Goal: Task Accomplishment & Management: Use online tool/utility

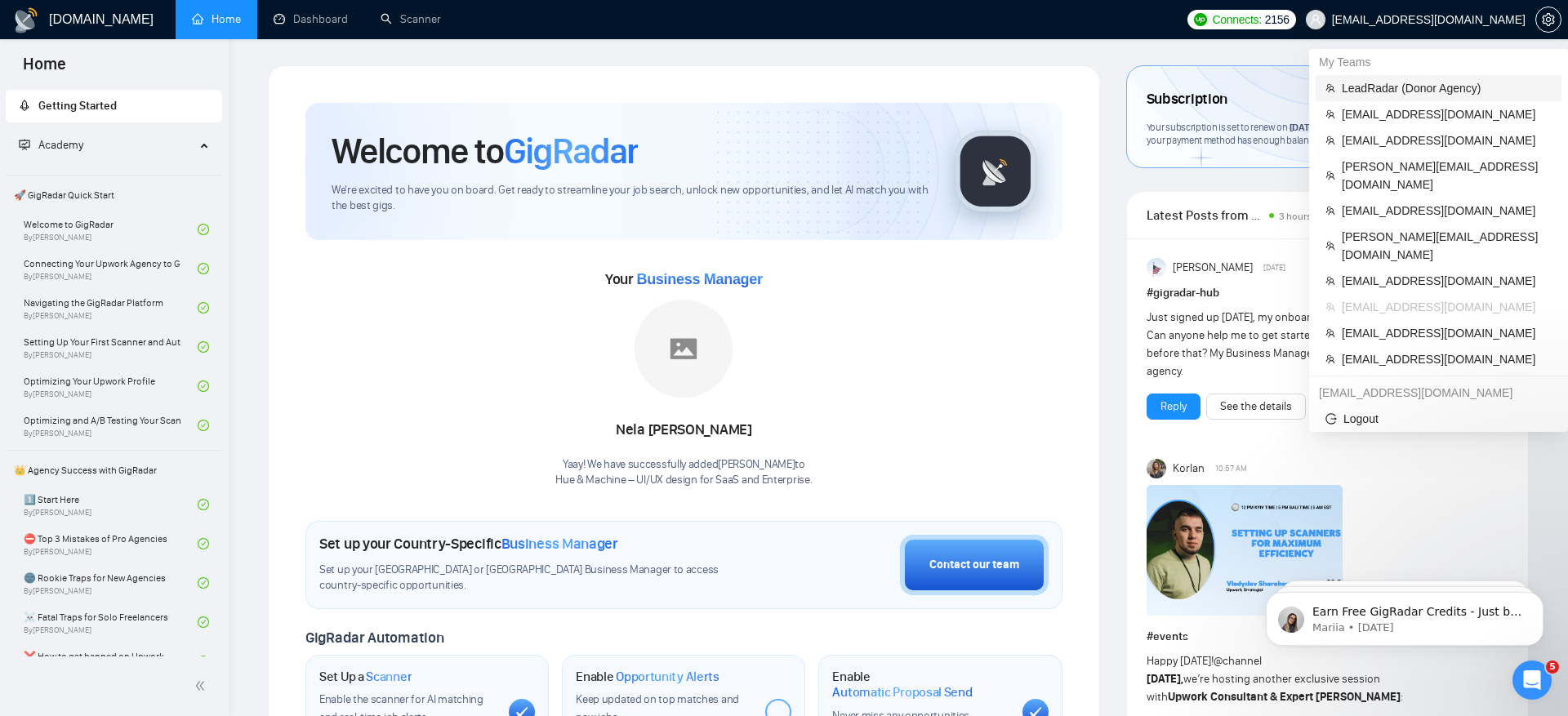
click at [1395, 89] on span "LeadRadar (Donor Agency)" at bounding box center [1447, 88] width 210 height 18
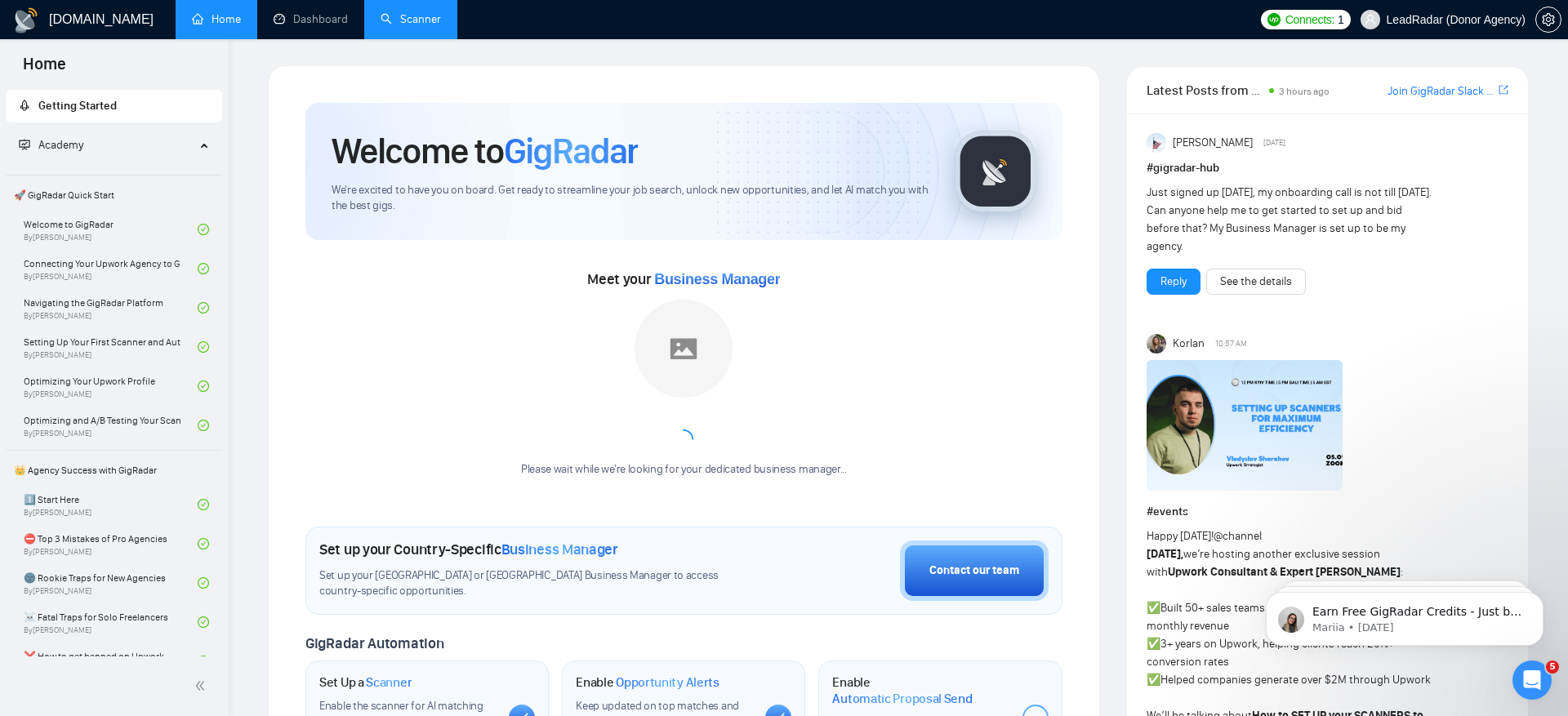
click at [399, 18] on link "Scanner" at bounding box center [411, 18] width 61 height 14
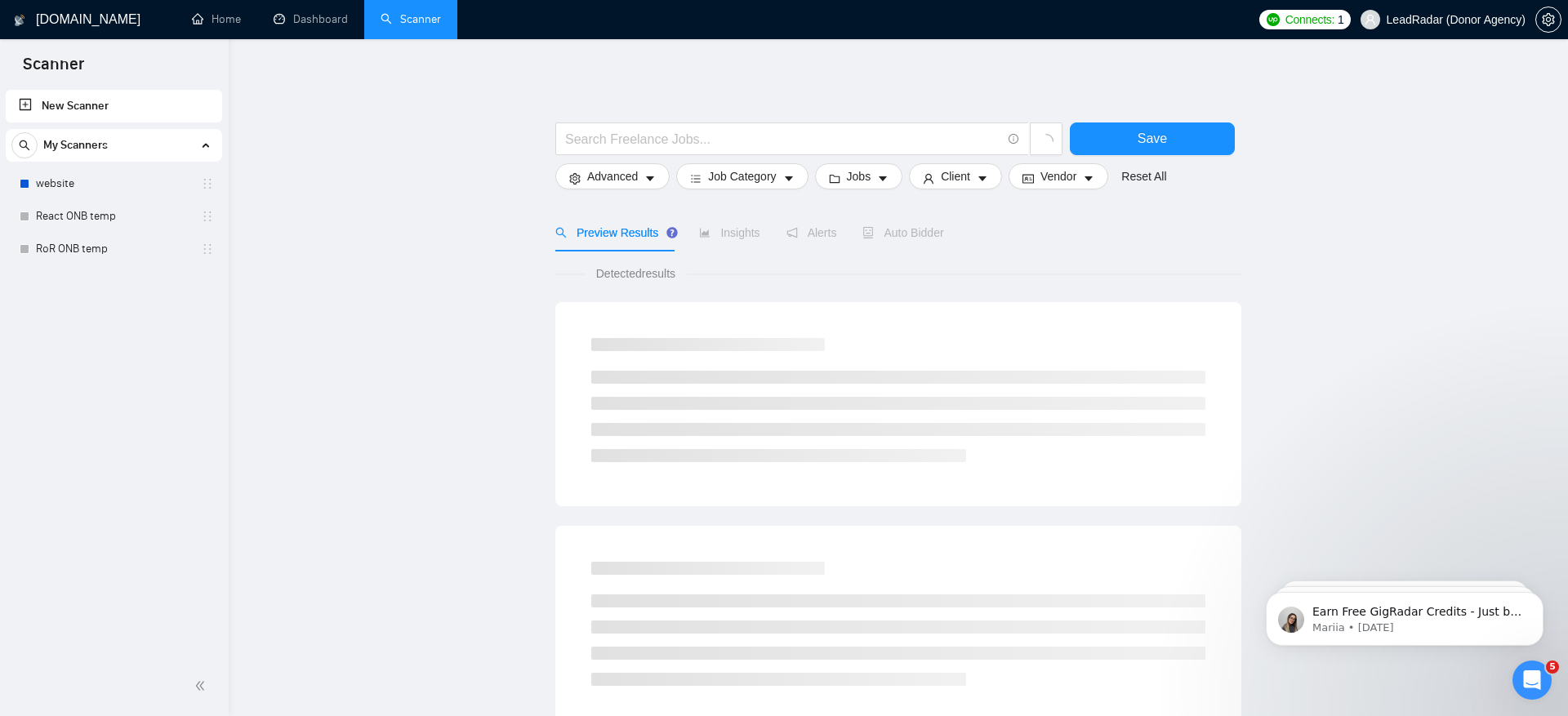
click at [667, 137] on input "text" at bounding box center [783, 139] width 436 height 20
type input "r"
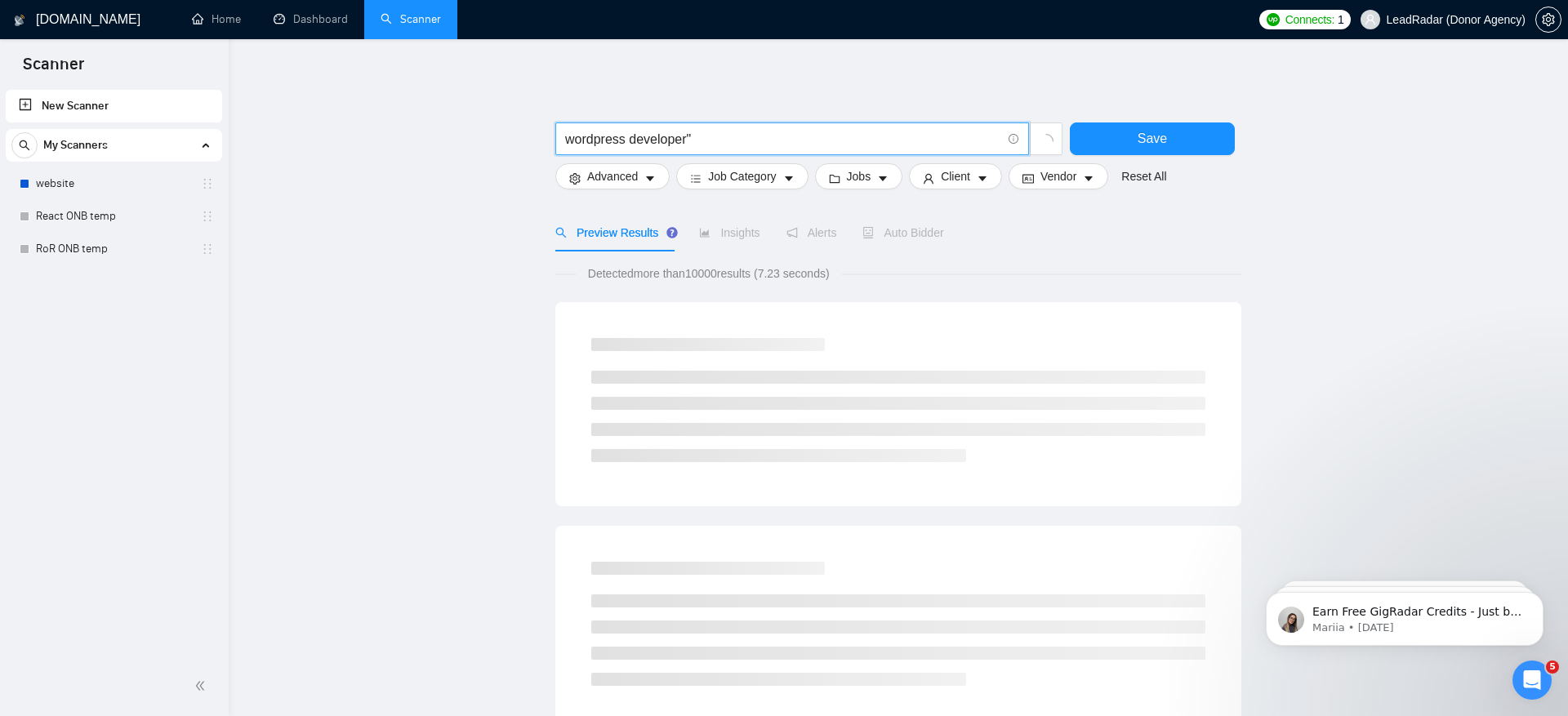
click at [566, 132] on input "wordpress developer"" at bounding box center [783, 139] width 436 height 20
type input ""wordpress developer""
click at [1127, 268] on div "Detected more than 10000 results (7.23 seconds)" at bounding box center [898, 273] width 686 height 18
click at [747, 173] on span "Job Category" at bounding box center [742, 175] width 67 height 18
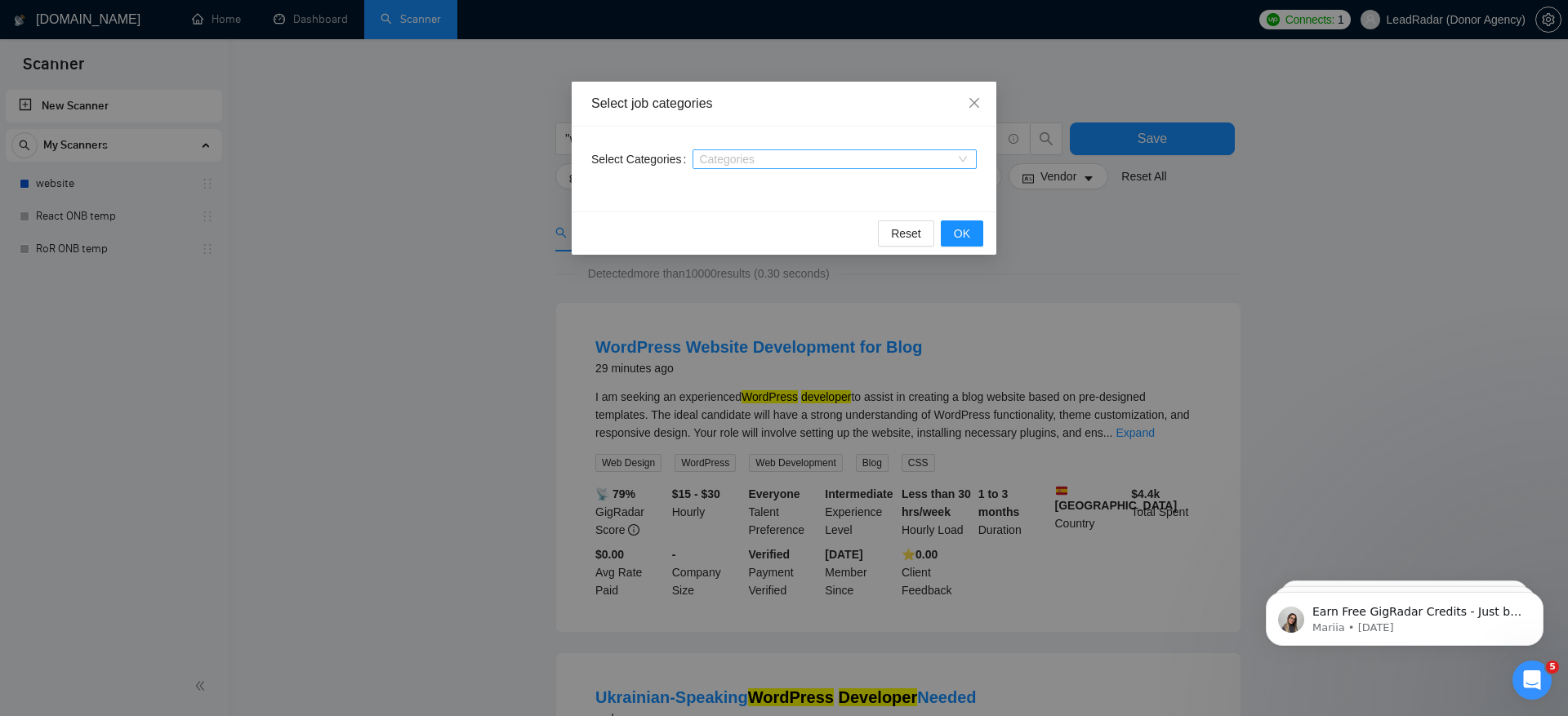
click at [746, 163] on div at bounding box center [826, 160] width 260 height 13
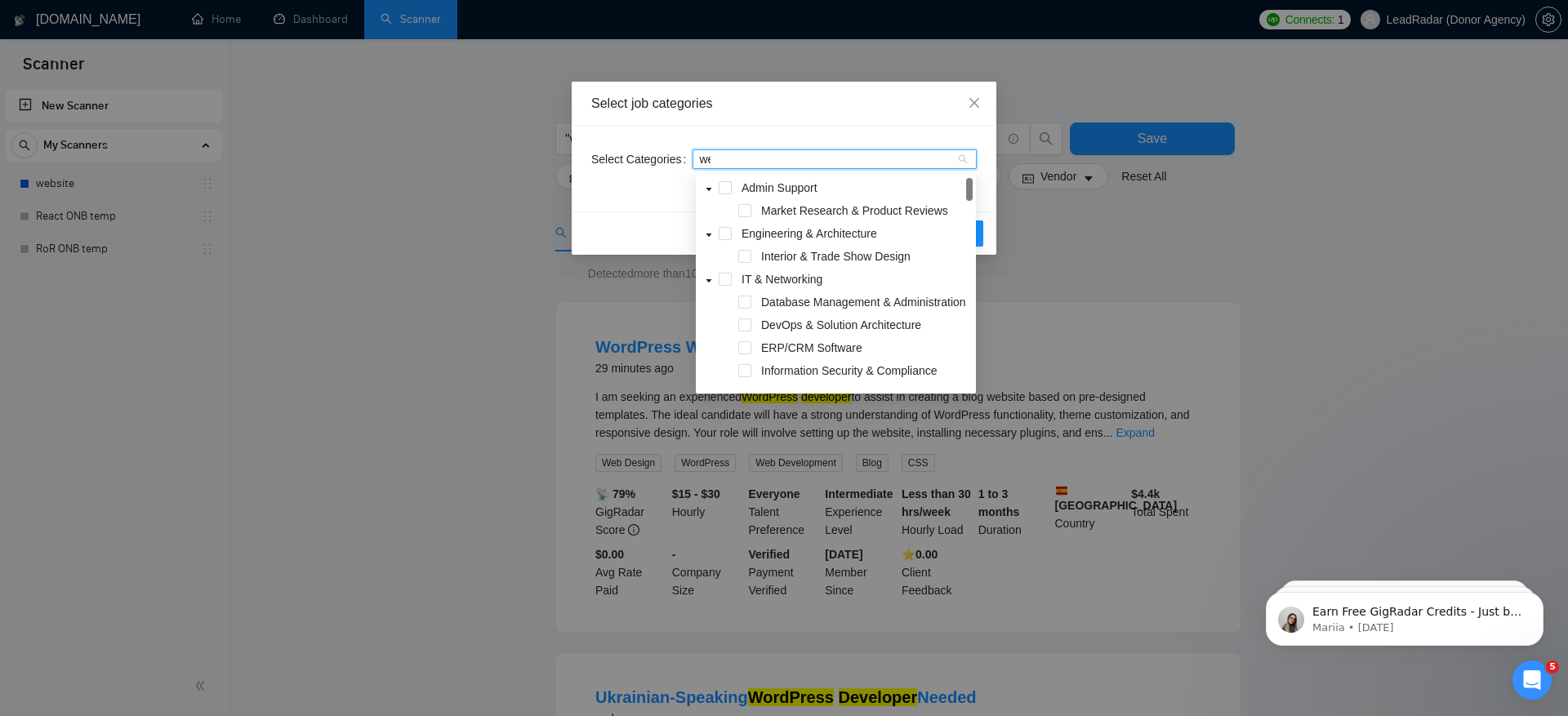
type input "web"
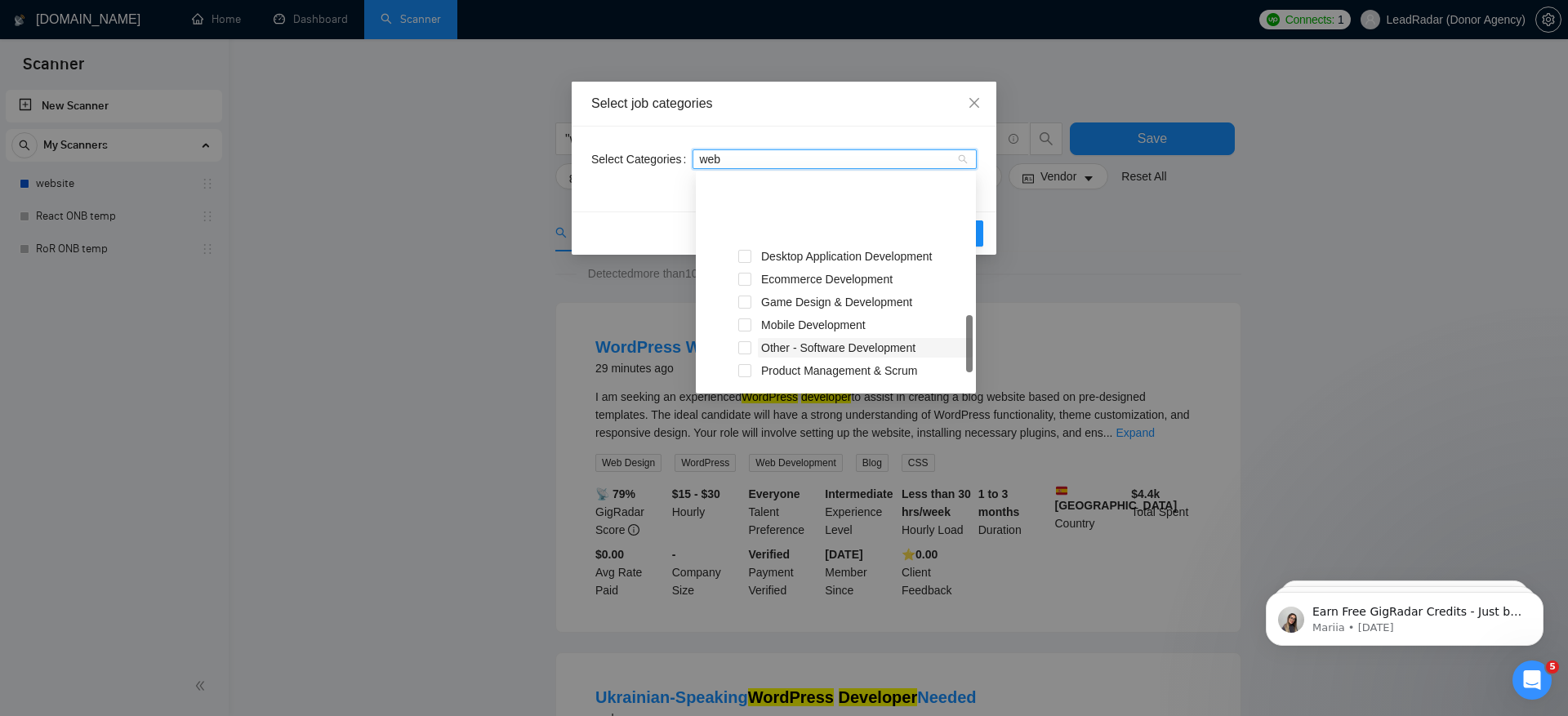
scroll to position [89, 0]
click at [891, 354] on span "Web & Mobile Design" at bounding box center [865, 351] width 215 height 19
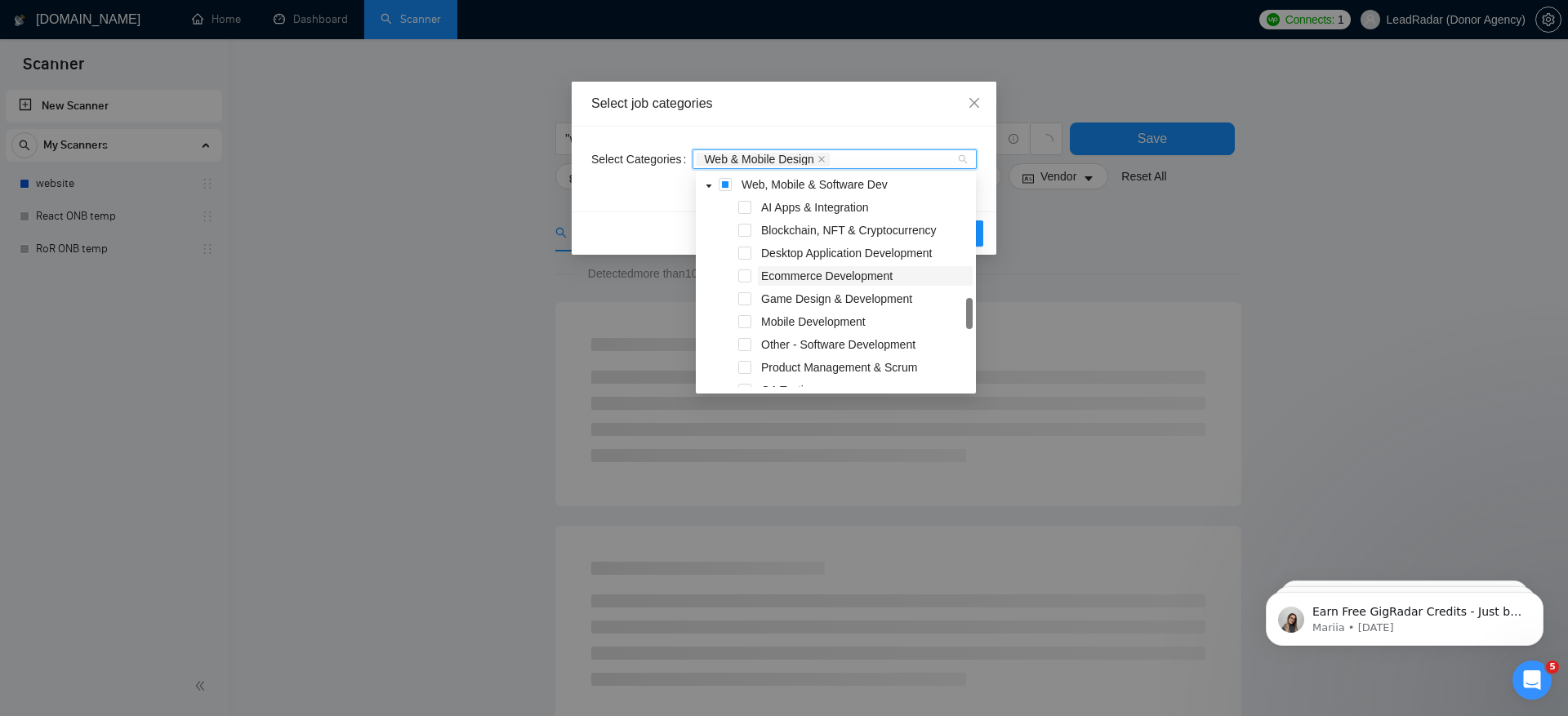
scroll to position [236, 0]
click at [819, 271] on span "Ecommerce Development" at bounding box center [826, 272] width 132 height 13
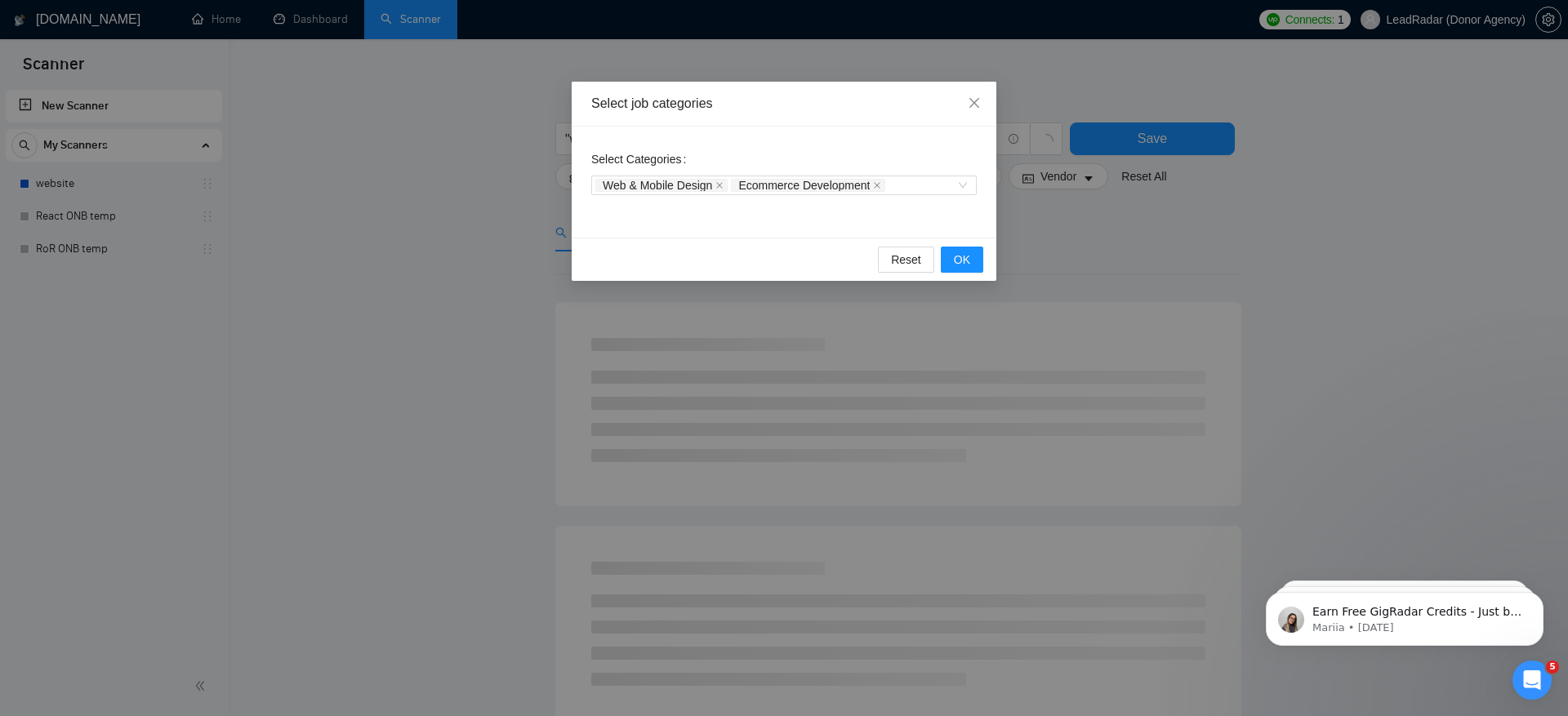
click at [956, 212] on div "Select Categories Web & Mobile Design Ecommerce Development" at bounding box center [784, 182] width 424 height 111
click at [967, 260] on span "OK" at bounding box center [962, 259] width 17 height 18
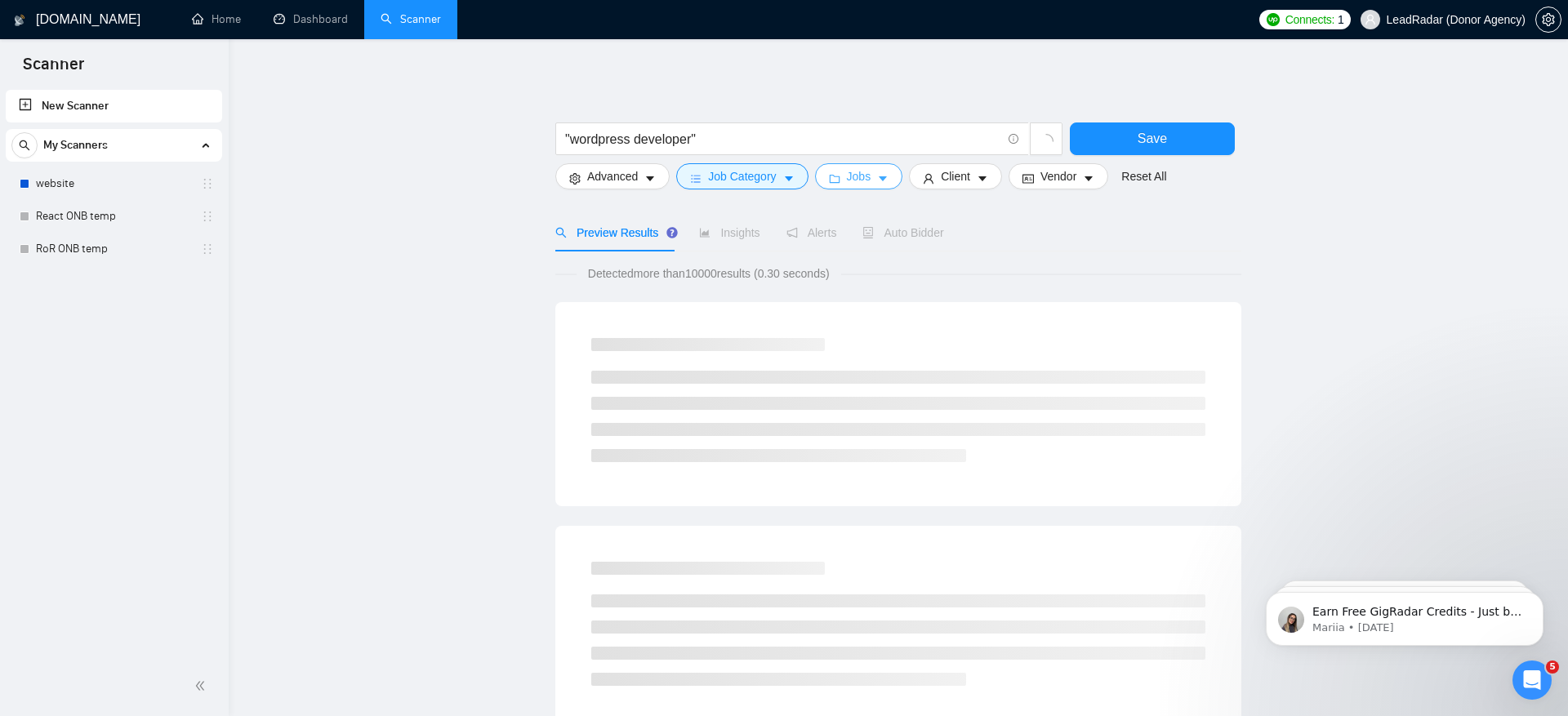
click at [884, 174] on icon "caret-down" at bounding box center [883, 179] width 11 height 11
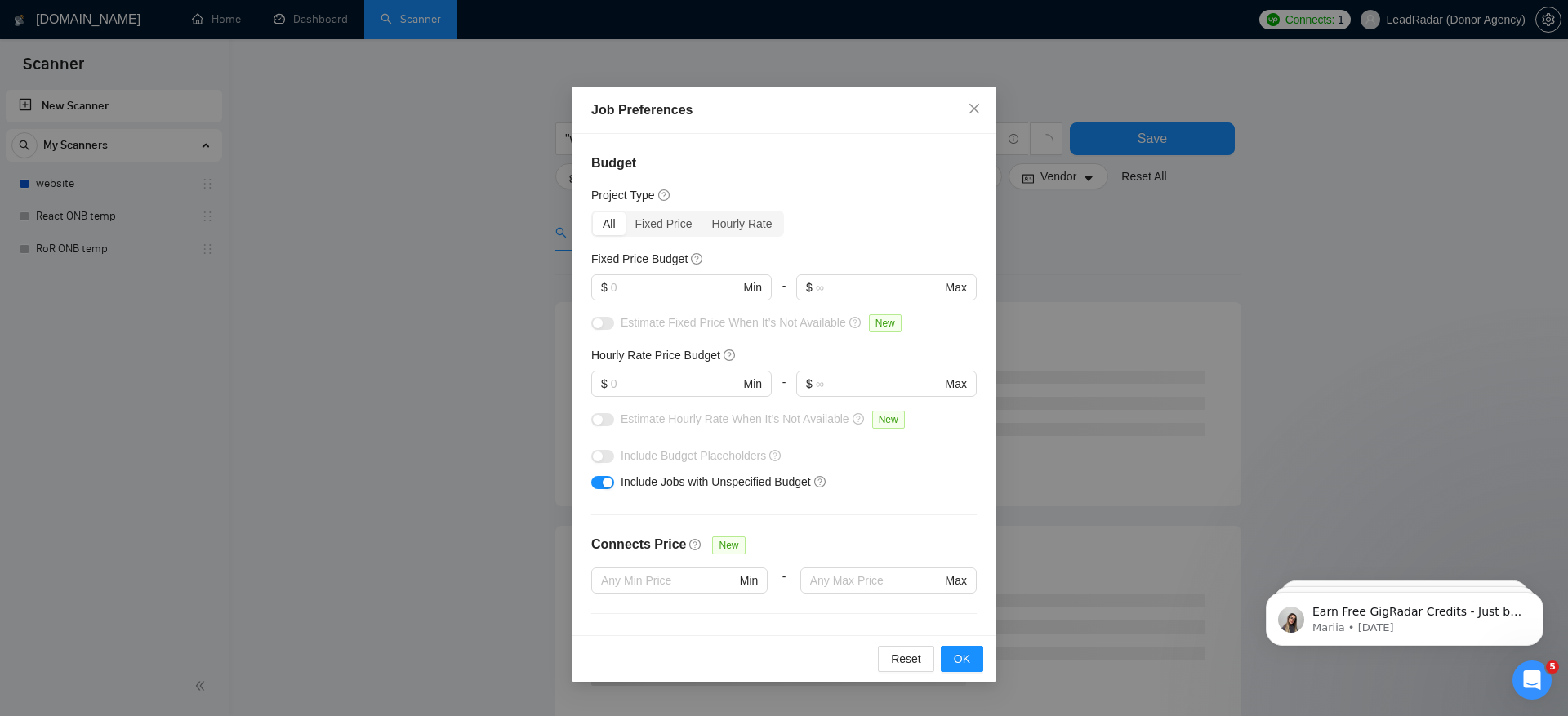
click at [637, 304] on div at bounding box center [682, 307] width 181 height 13
click at [648, 298] on span "$ Min" at bounding box center [681, 287] width 180 height 26
type input "1000"
click at [691, 385] on input "text" at bounding box center [675, 383] width 129 height 18
type input "30"
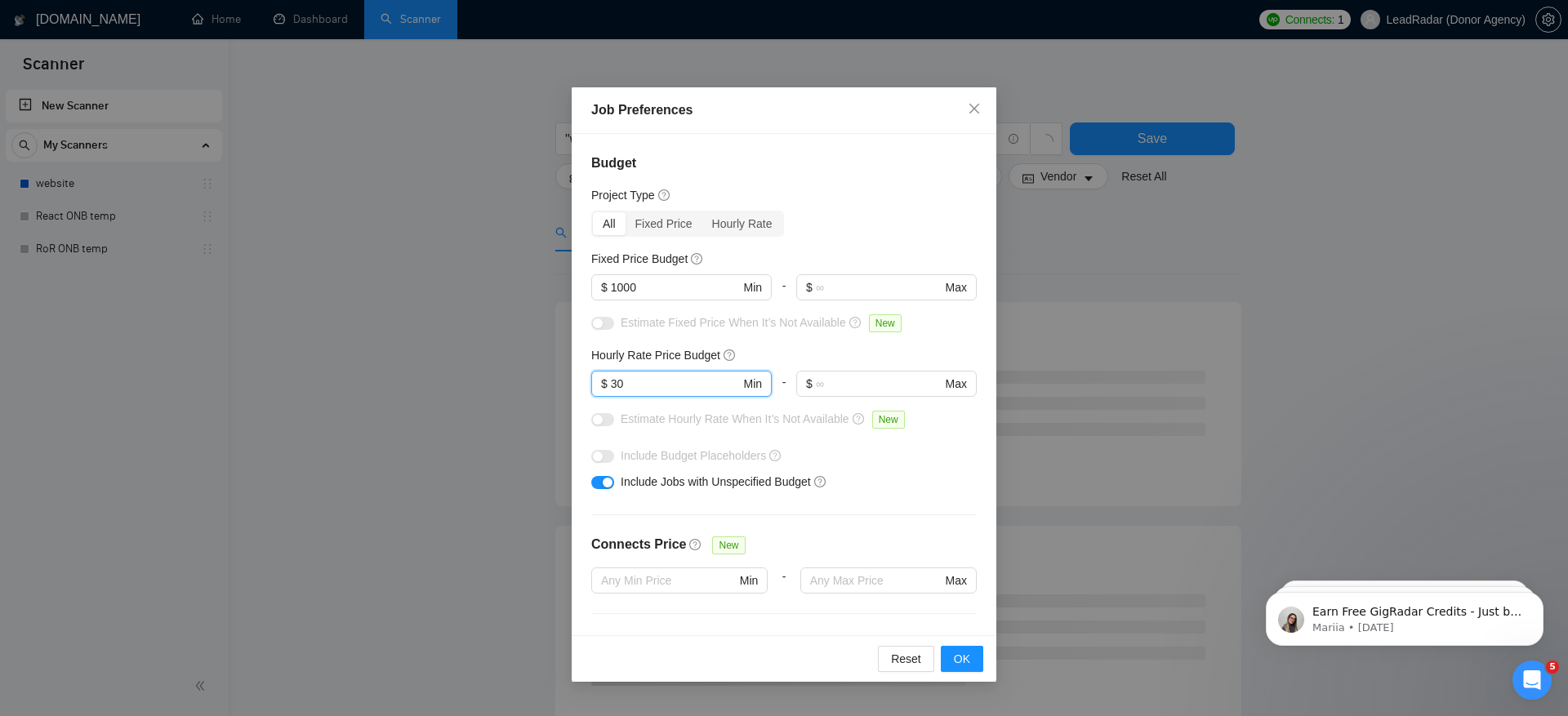
click at [937, 515] on div "Budget Project Type All Fixed Price Hourly Rate Fixed Price Budget $ 1000 Min -…" at bounding box center [784, 385] width 424 height 502
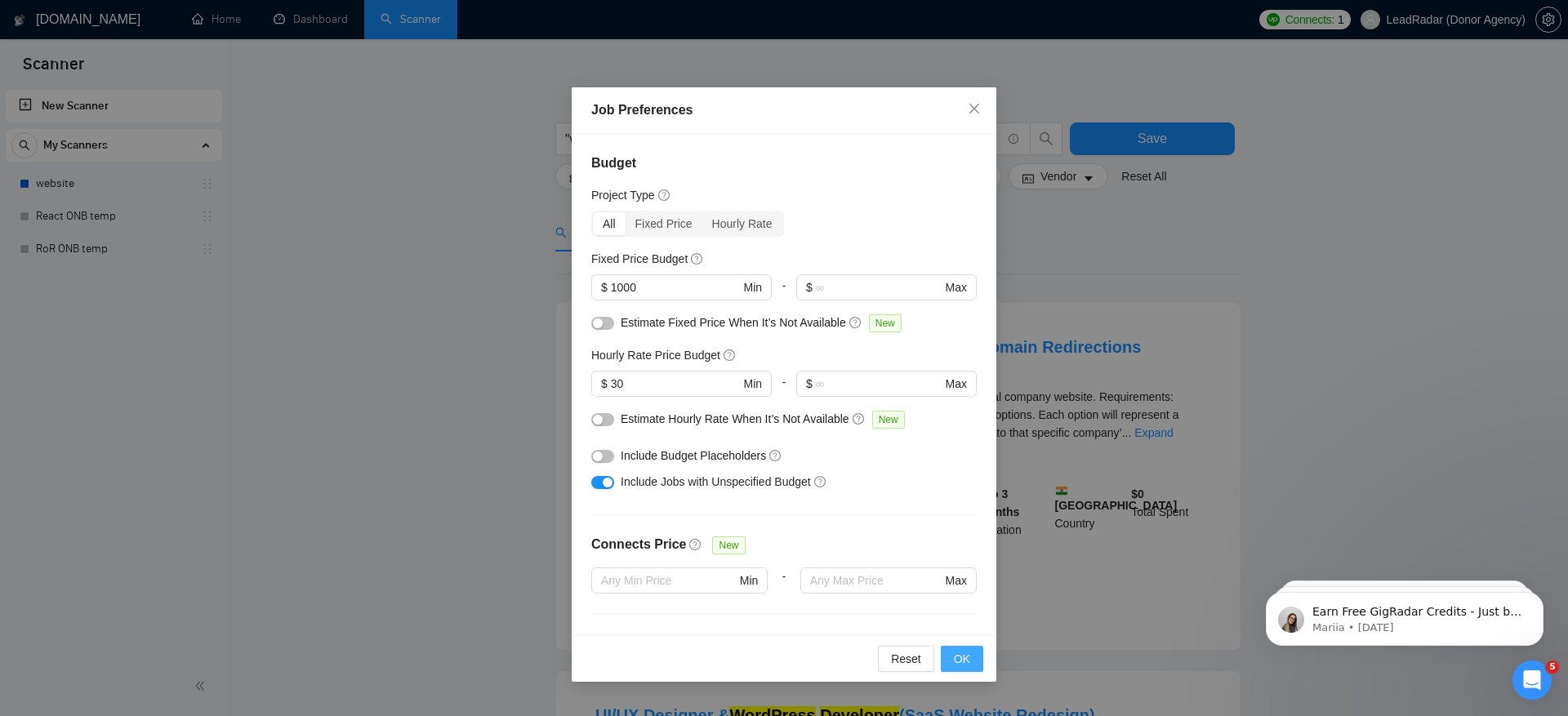
click at [957, 664] on span "OK" at bounding box center [962, 659] width 17 height 18
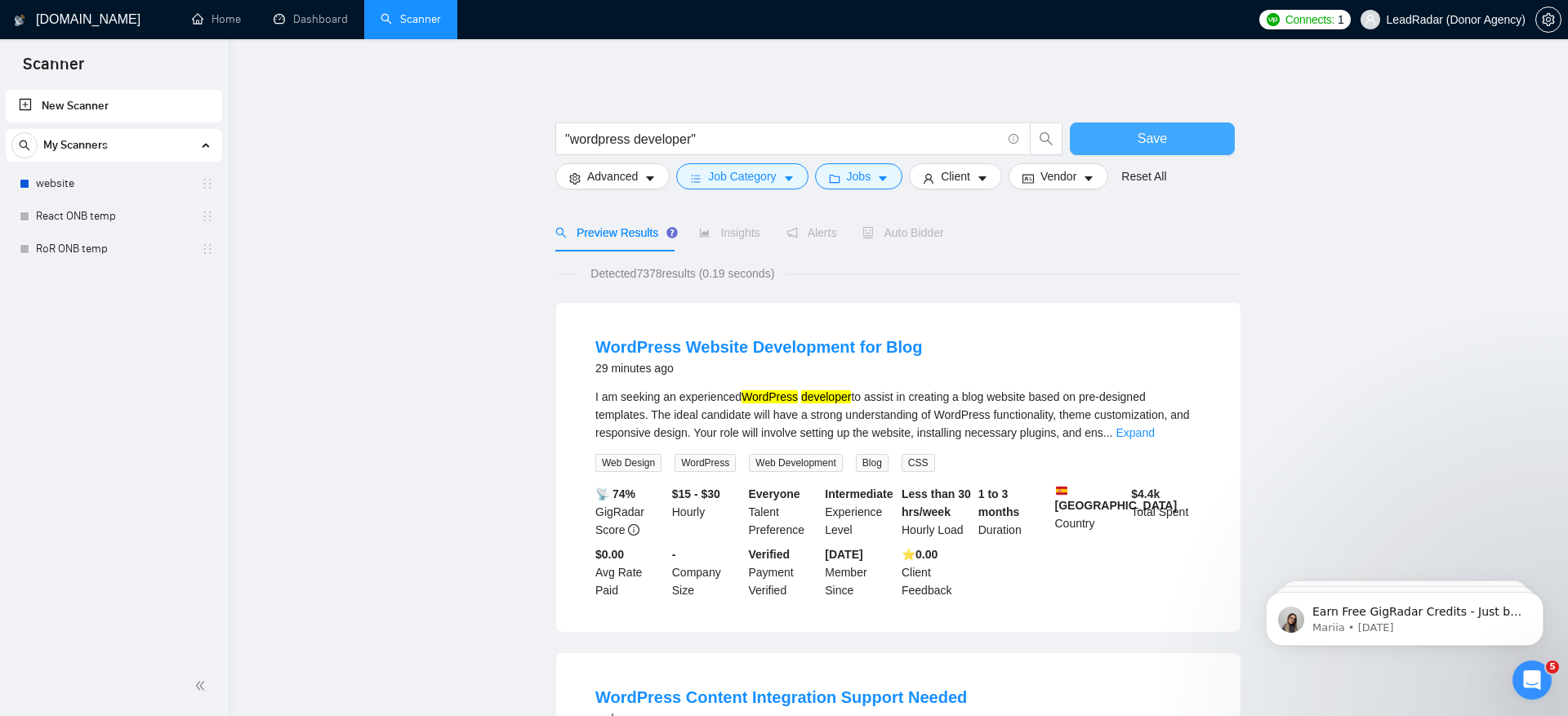
click at [1134, 131] on button "Save" at bounding box center [1152, 138] width 165 height 32
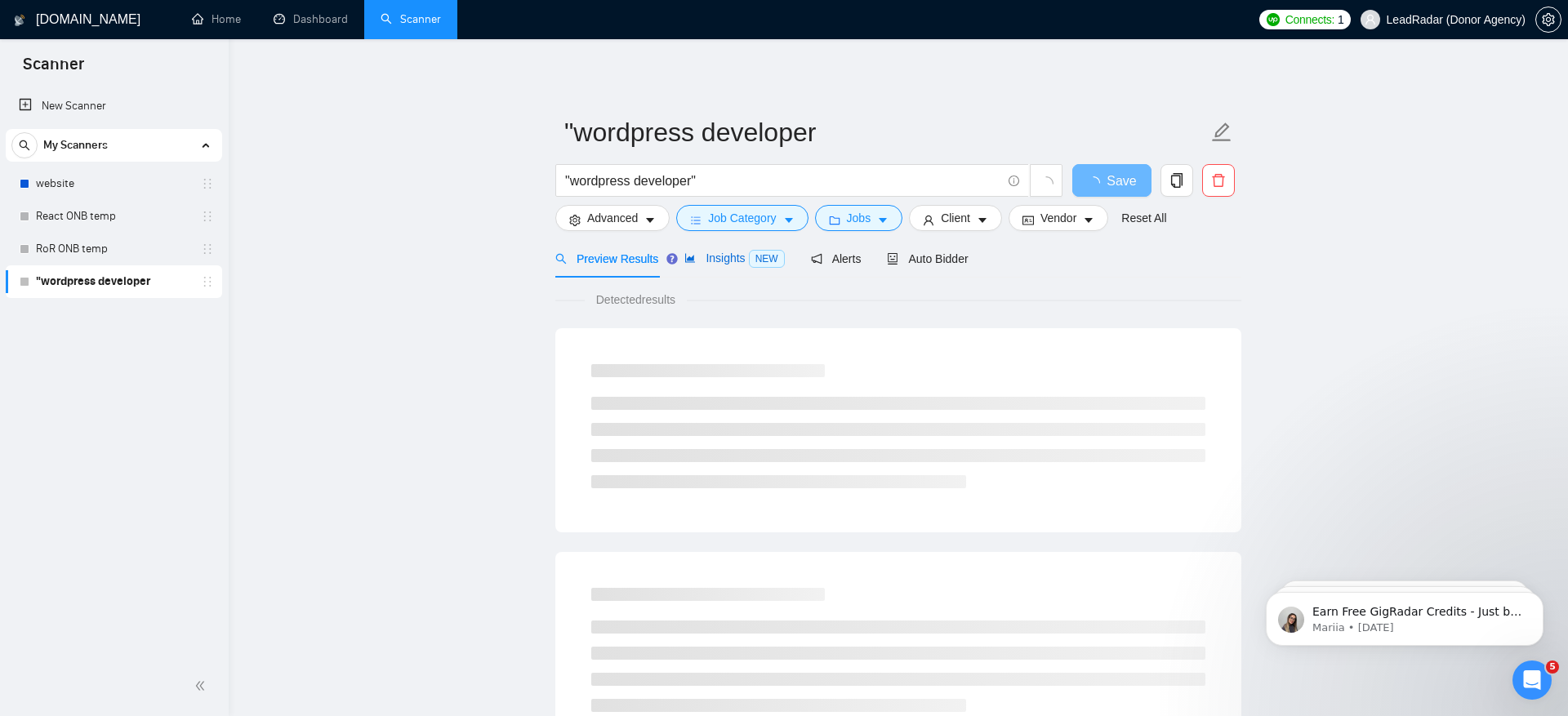
click at [722, 260] on span "Insights NEW" at bounding box center [734, 258] width 100 height 13
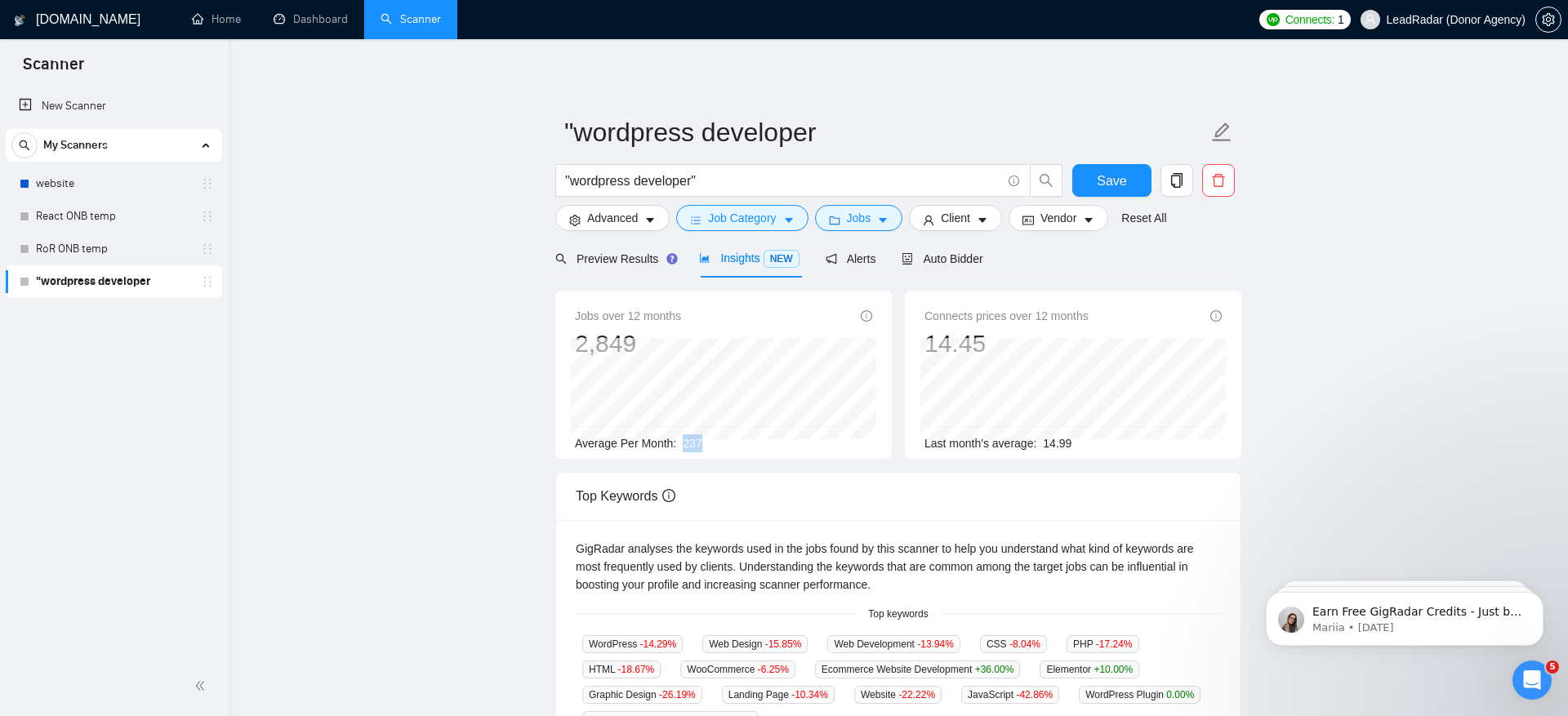
drag, startPoint x: 683, startPoint y: 442, endPoint x: 739, endPoint y: 441, distance: 56.0
click at [739, 441] on div "Average Per Month: 237" at bounding box center [723, 443] width 297 height 18
click at [629, 257] on span "Preview Results" at bounding box center [613, 259] width 117 height 13
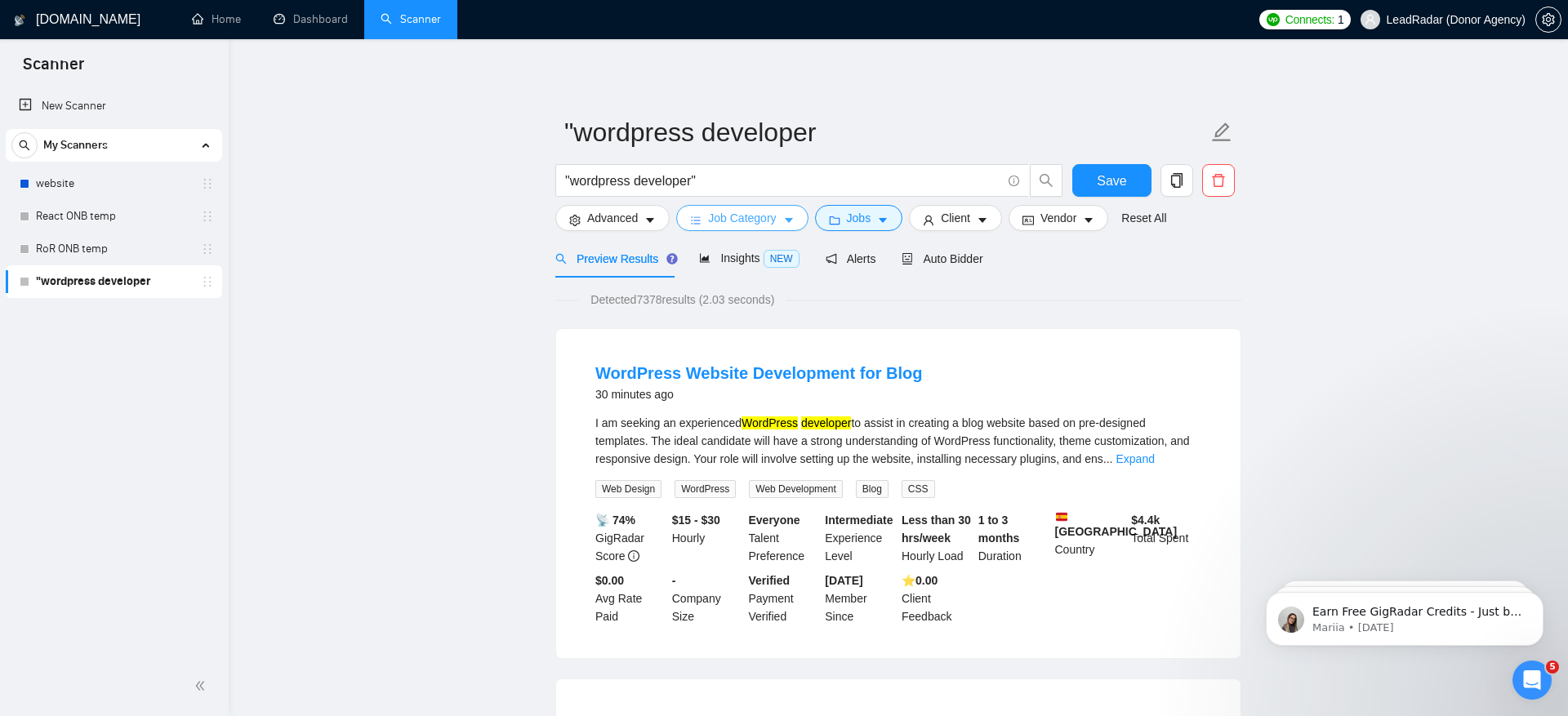
click at [788, 217] on icon "caret-down" at bounding box center [789, 221] width 11 height 11
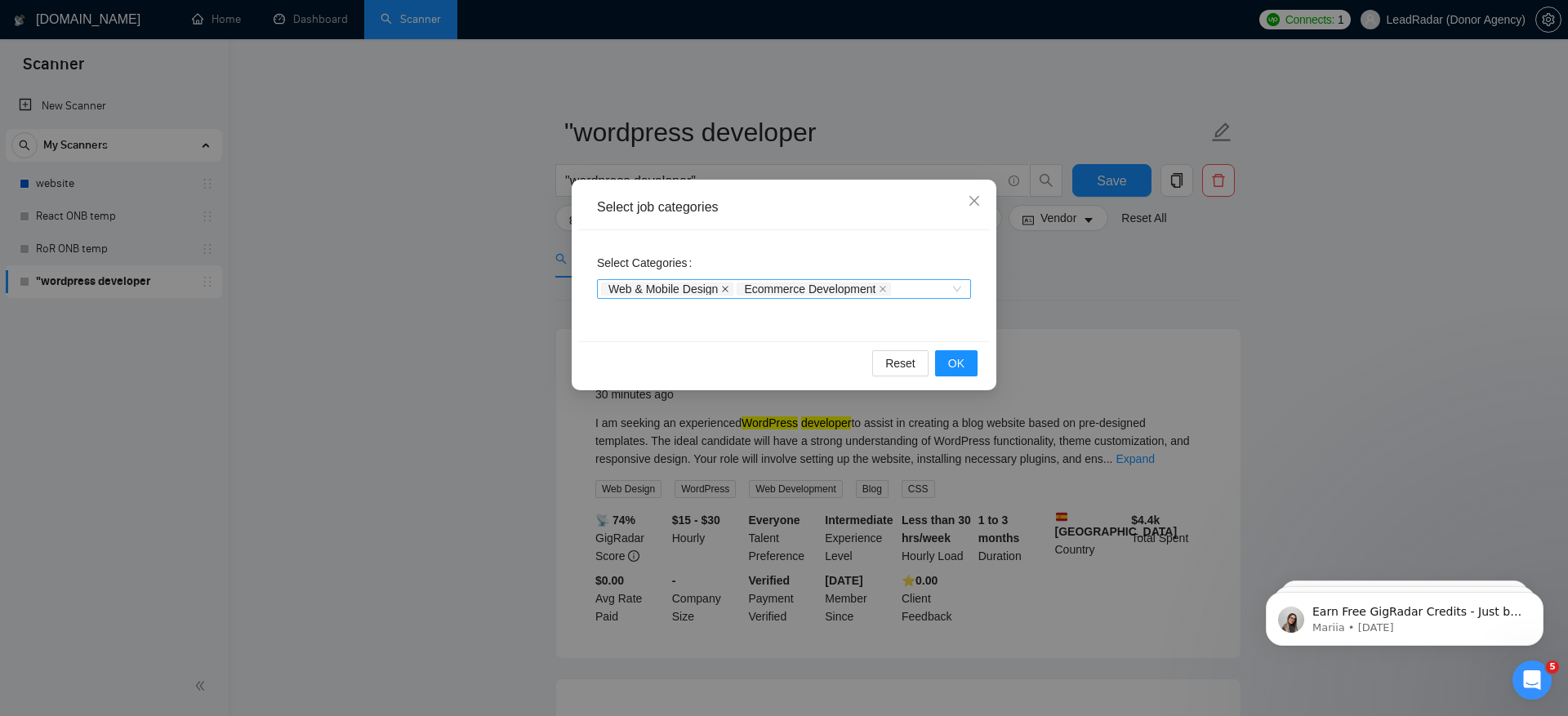
click at [725, 287] on icon "close" at bounding box center [725, 289] width 8 height 8
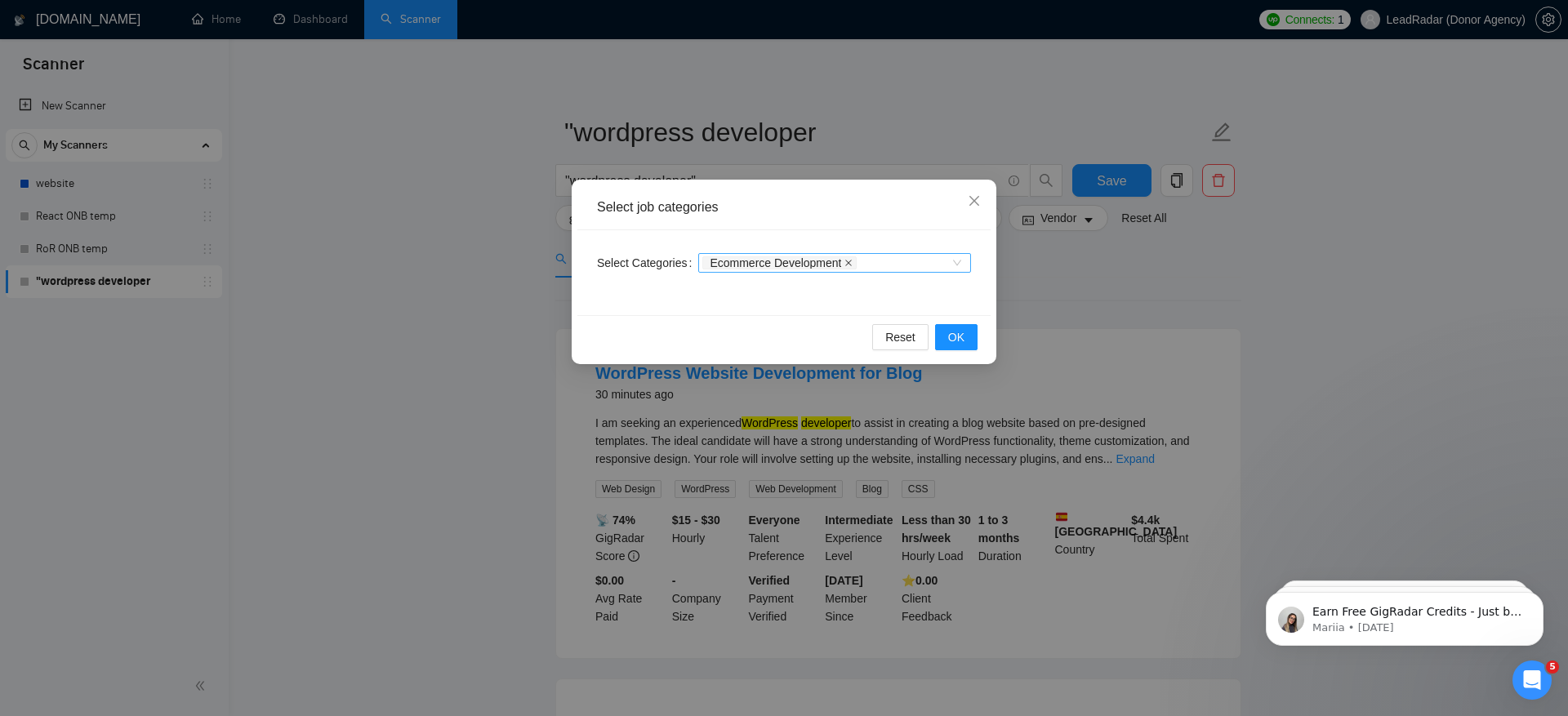
click at [852, 260] on icon "close" at bounding box center [848, 263] width 8 height 8
click at [868, 267] on div at bounding box center [826, 263] width 248 height 13
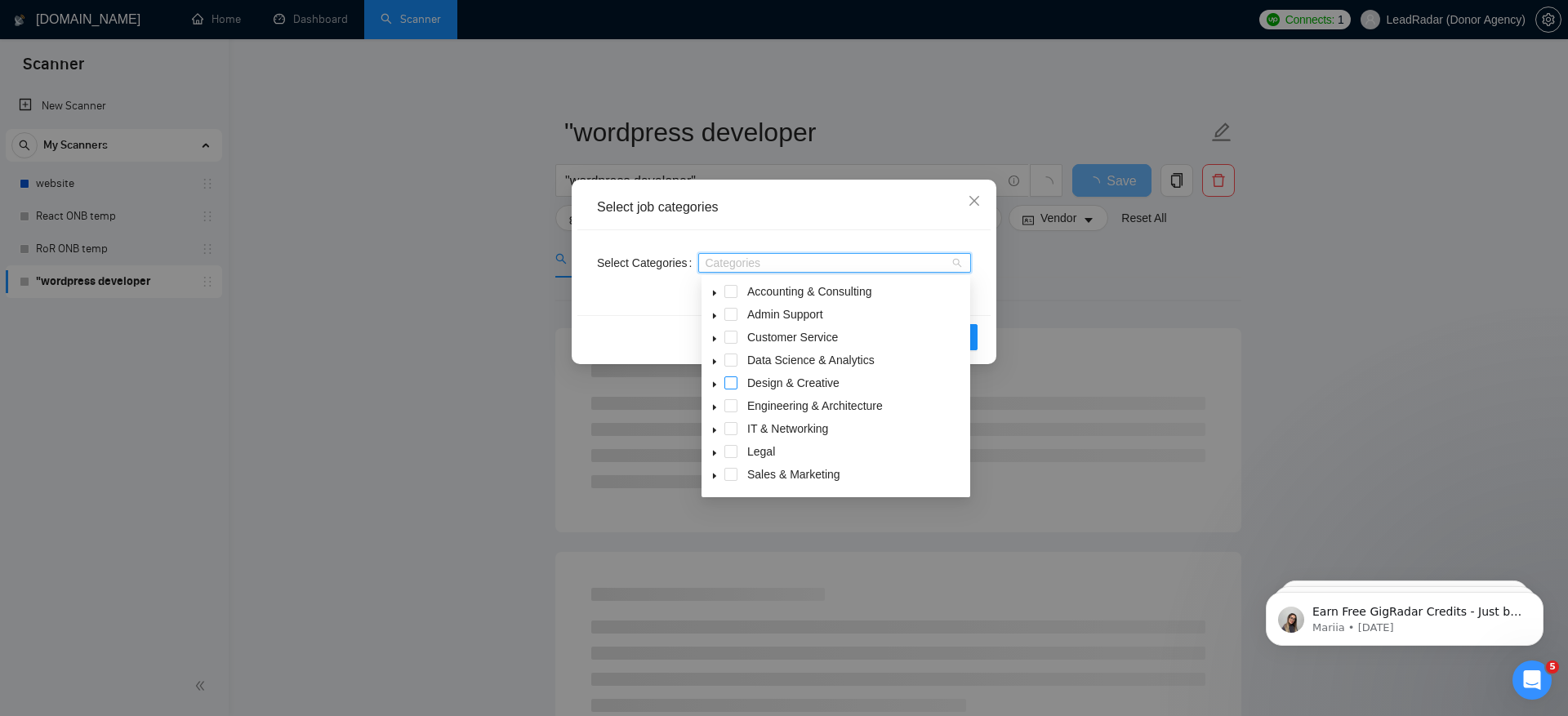
click at [732, 387] on span at bounding box center [731, 383] width 13 height 13
click at [731, 402] on span at bounding box center [731, 406] width 13 height 13
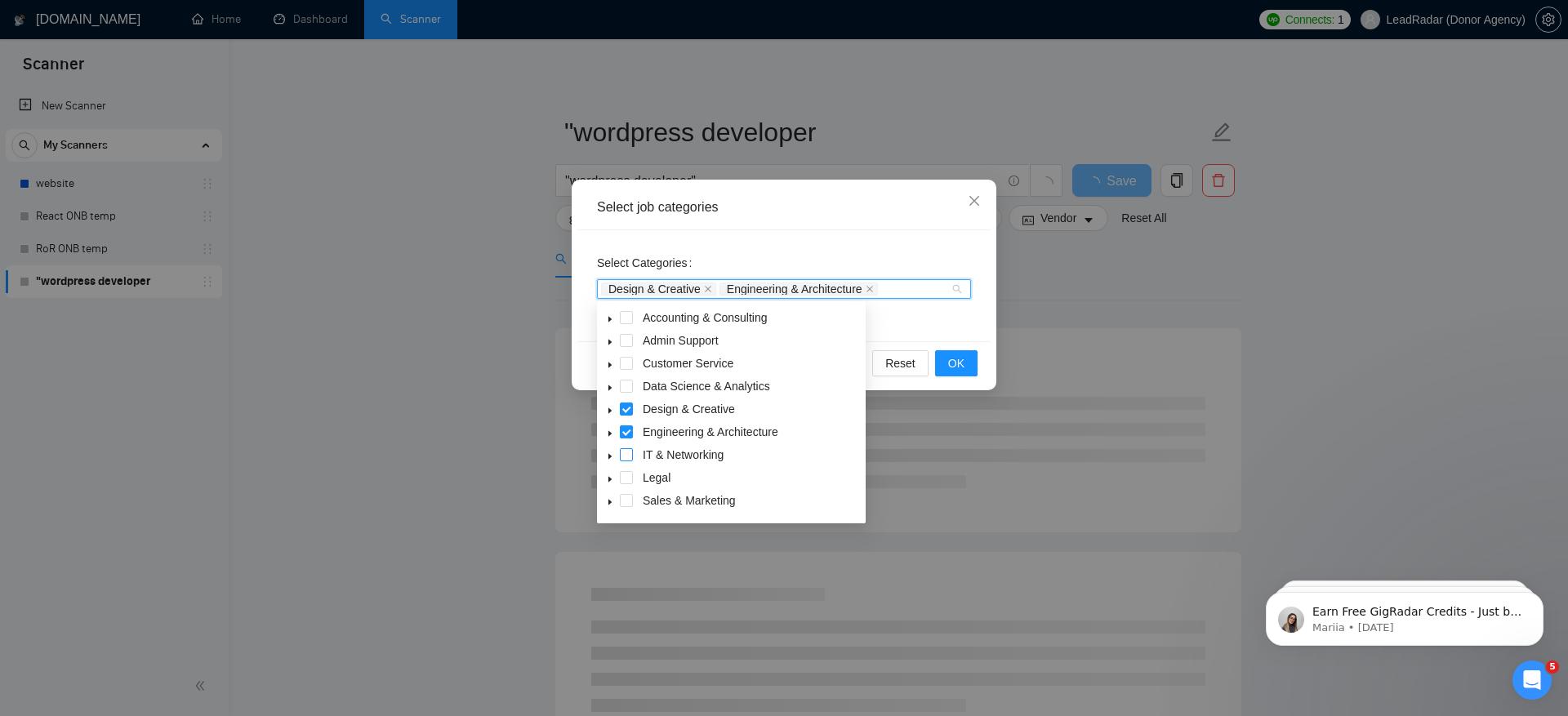
click at [628, 456] on span at bounding box center [626, 455] width 13 height 13
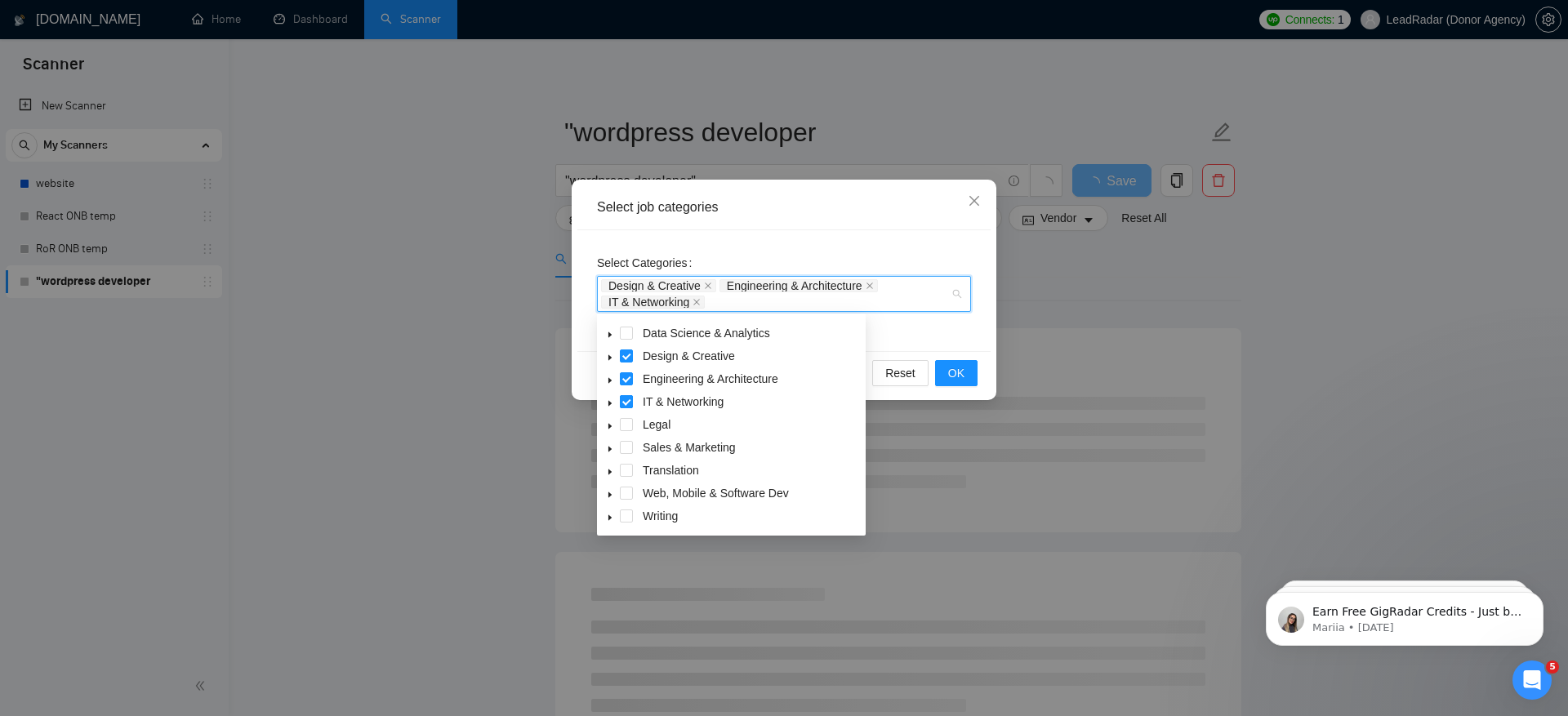
scroll to position [66, 0]
click at [621, 498] on span at bounding box center [626, 494] width 13 height 13
click at [608, 497] on icon "caret-down" at bounding box center [610, 495] width 8 height 8
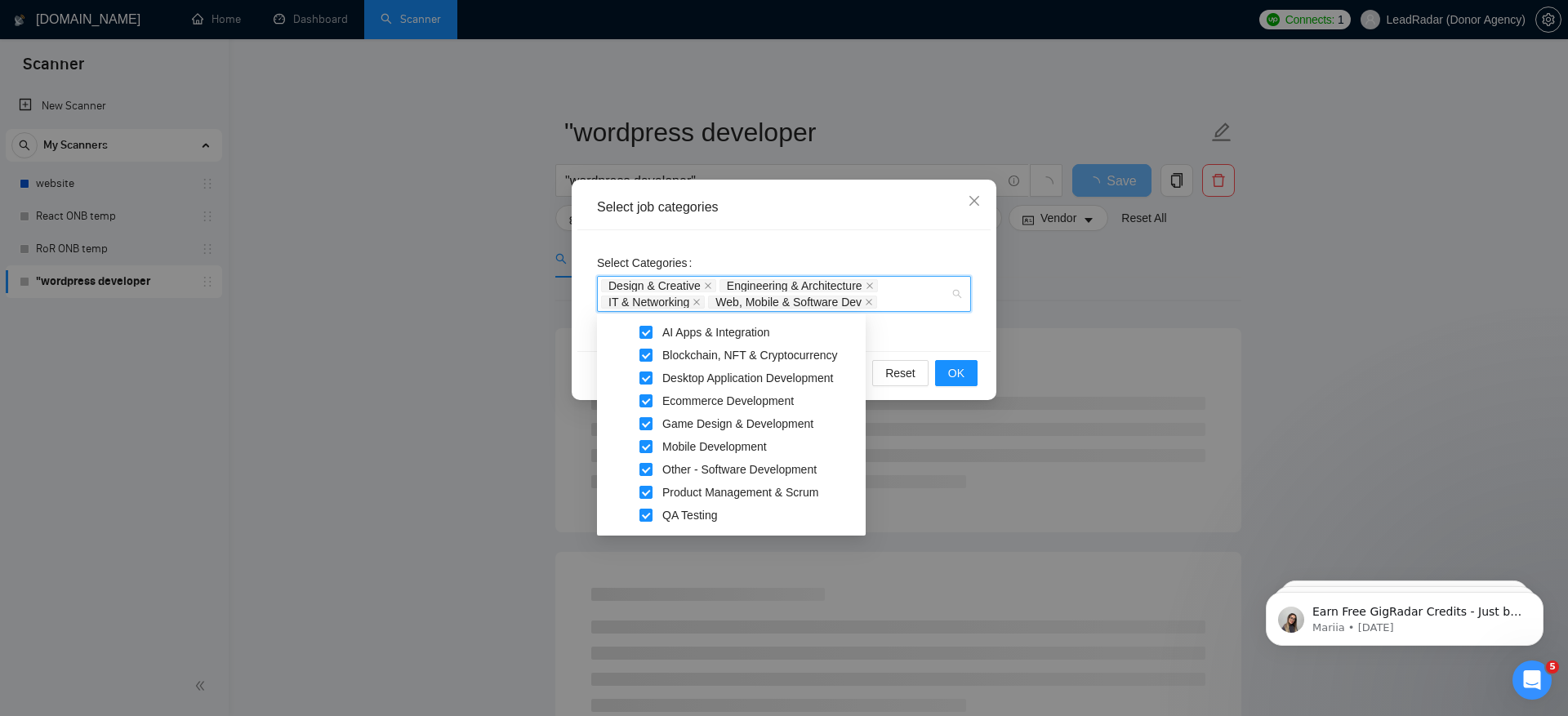
scroll to position [253, 0]
click at [676, 398] on span "Ecommerce Development" at bounding box center [728, 397] width 132 height 13
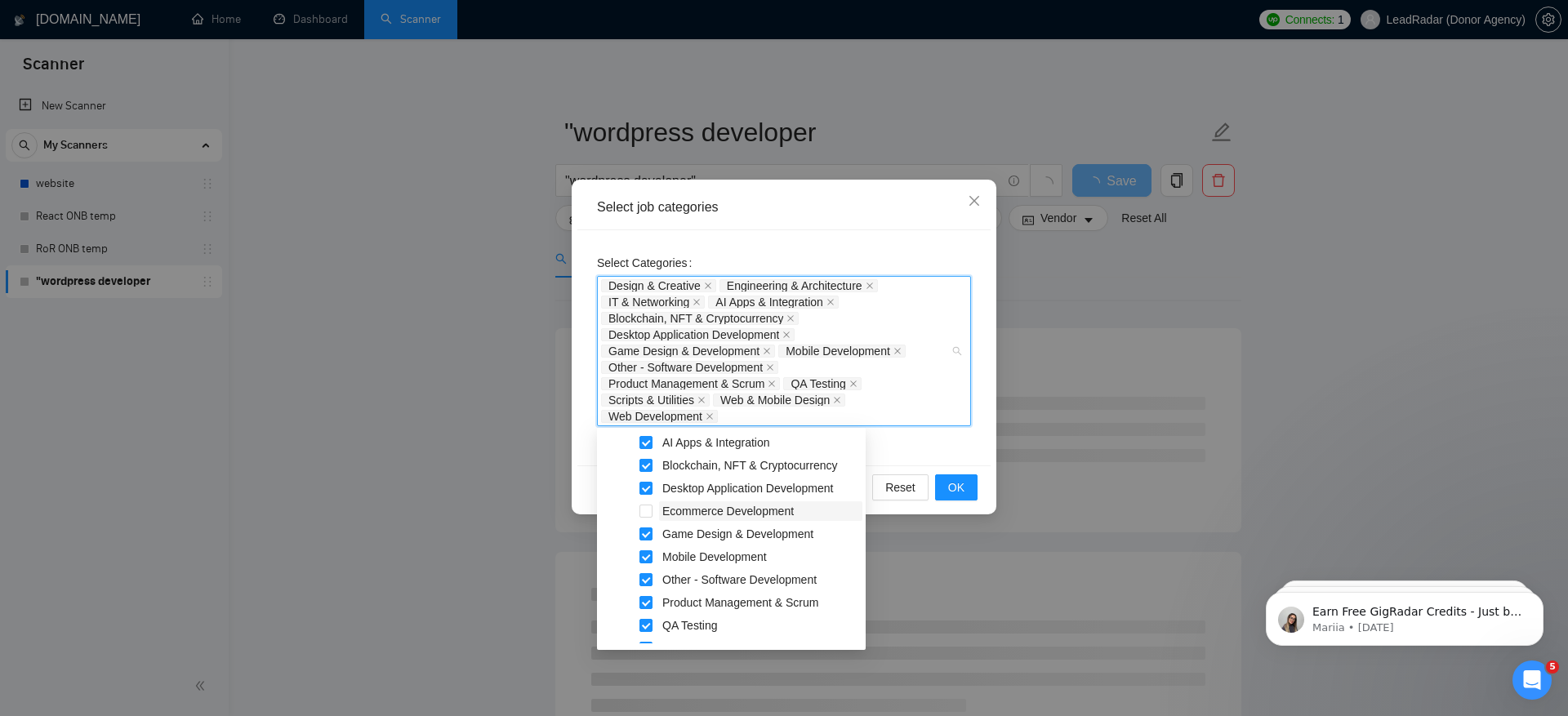
scroll to position [340, 0]
click at [752, 588] on span "Web & Mobile Design" at bounding box center [717, 585] width 110 height 13
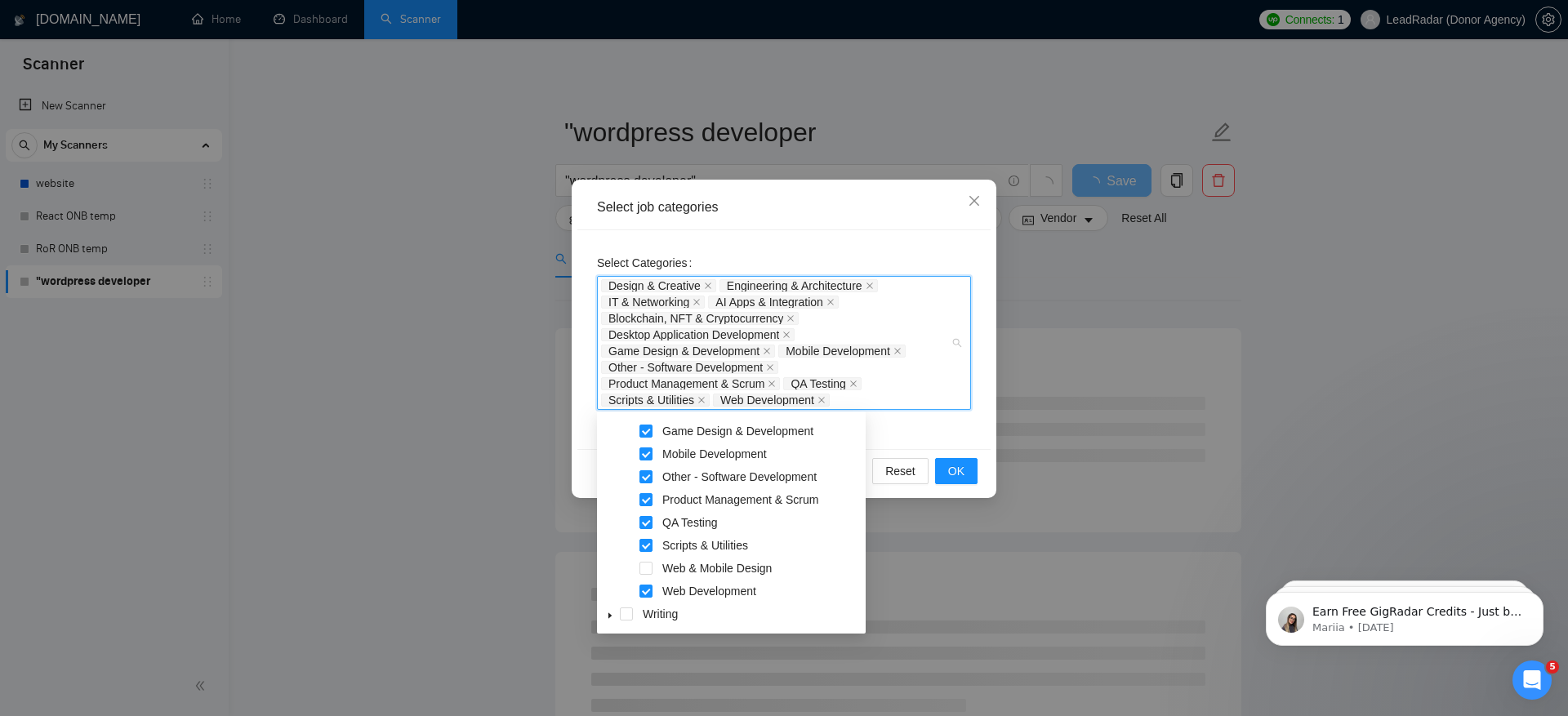
click at [911, 432] on div "Select Categories Design & Creative Engineering & Architecture IT & Networking …" at bounding box center [784, 340] width 413 height 219
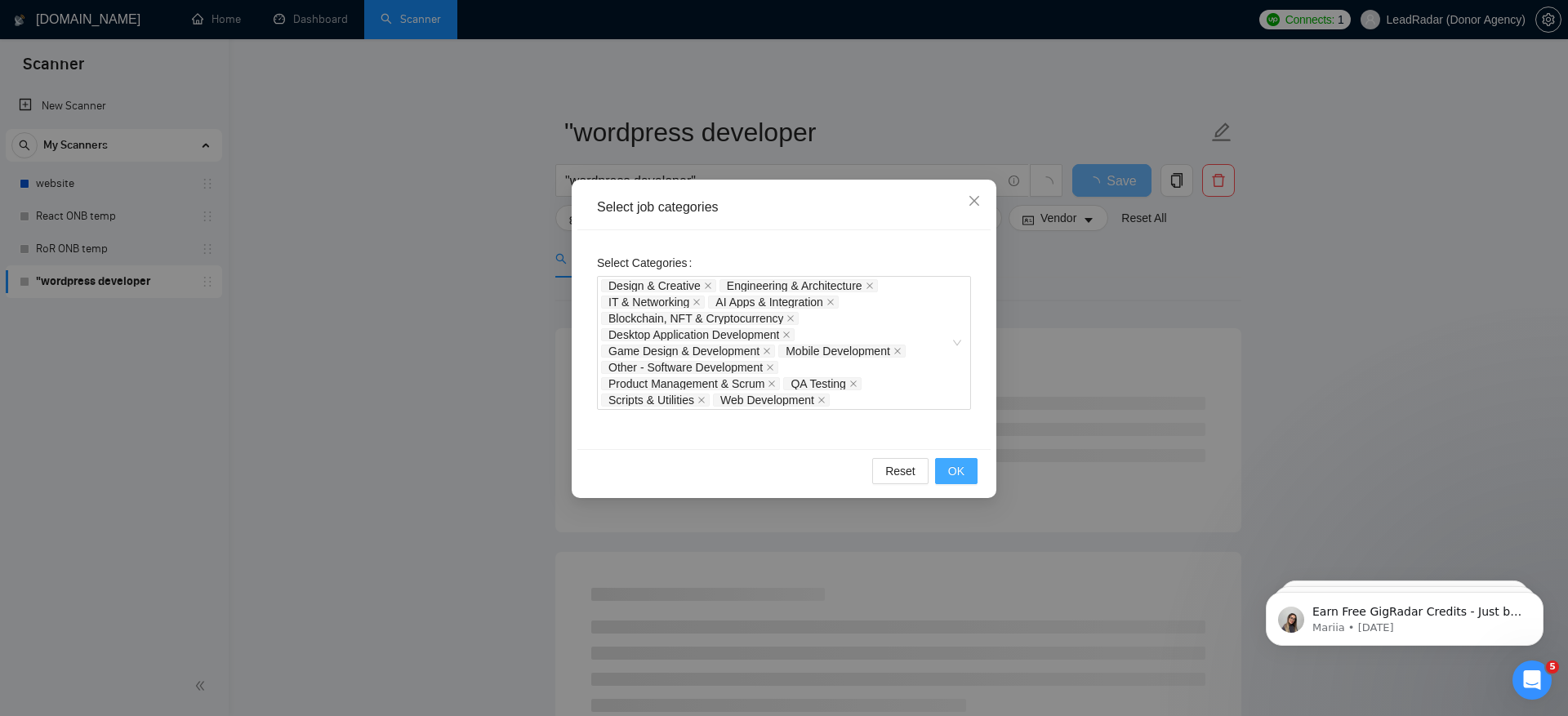
click at [962, 467] on span "OK" at bounding box center [956, 471] width 17 height 18
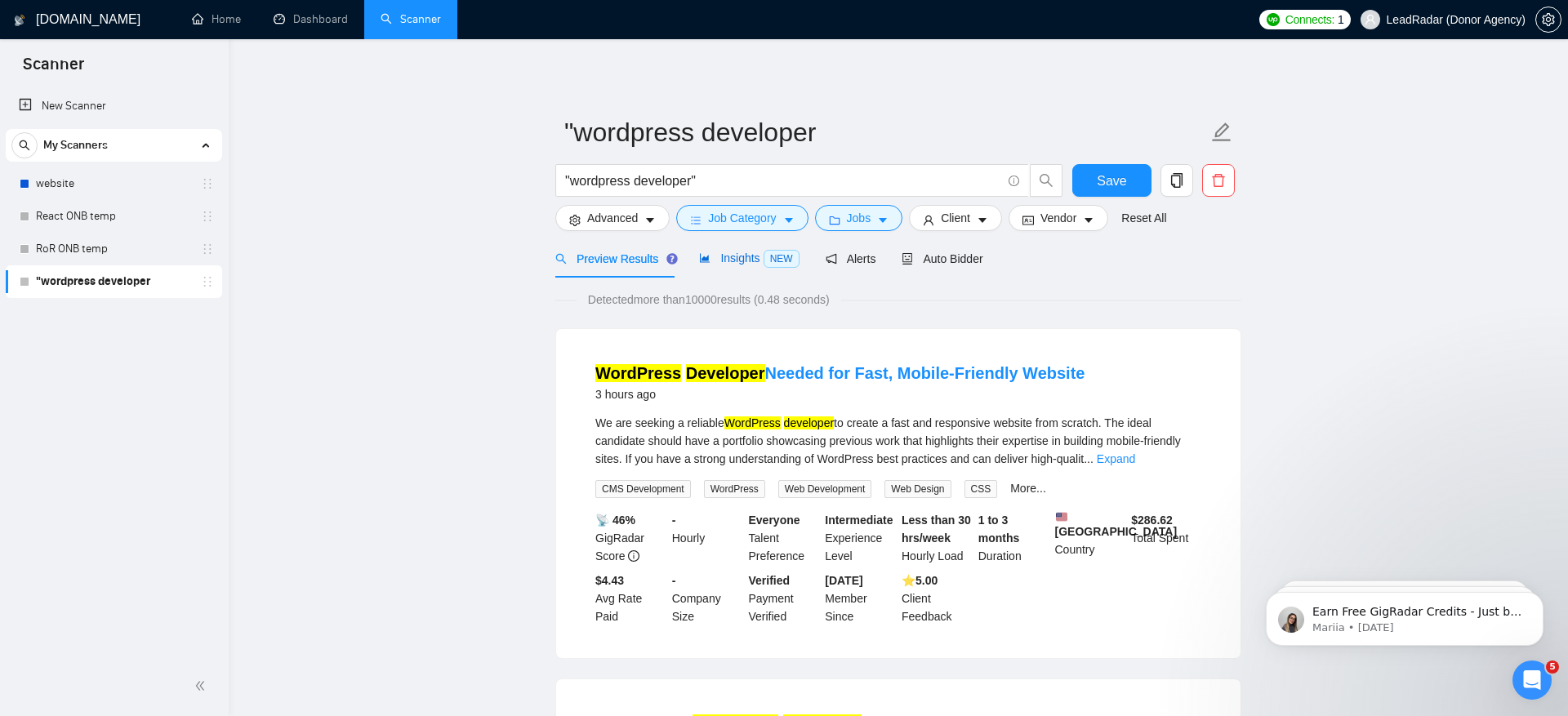
click at [750, 253] on span "Insights NEW" at bounding box center [749, 258] width 100 height 13
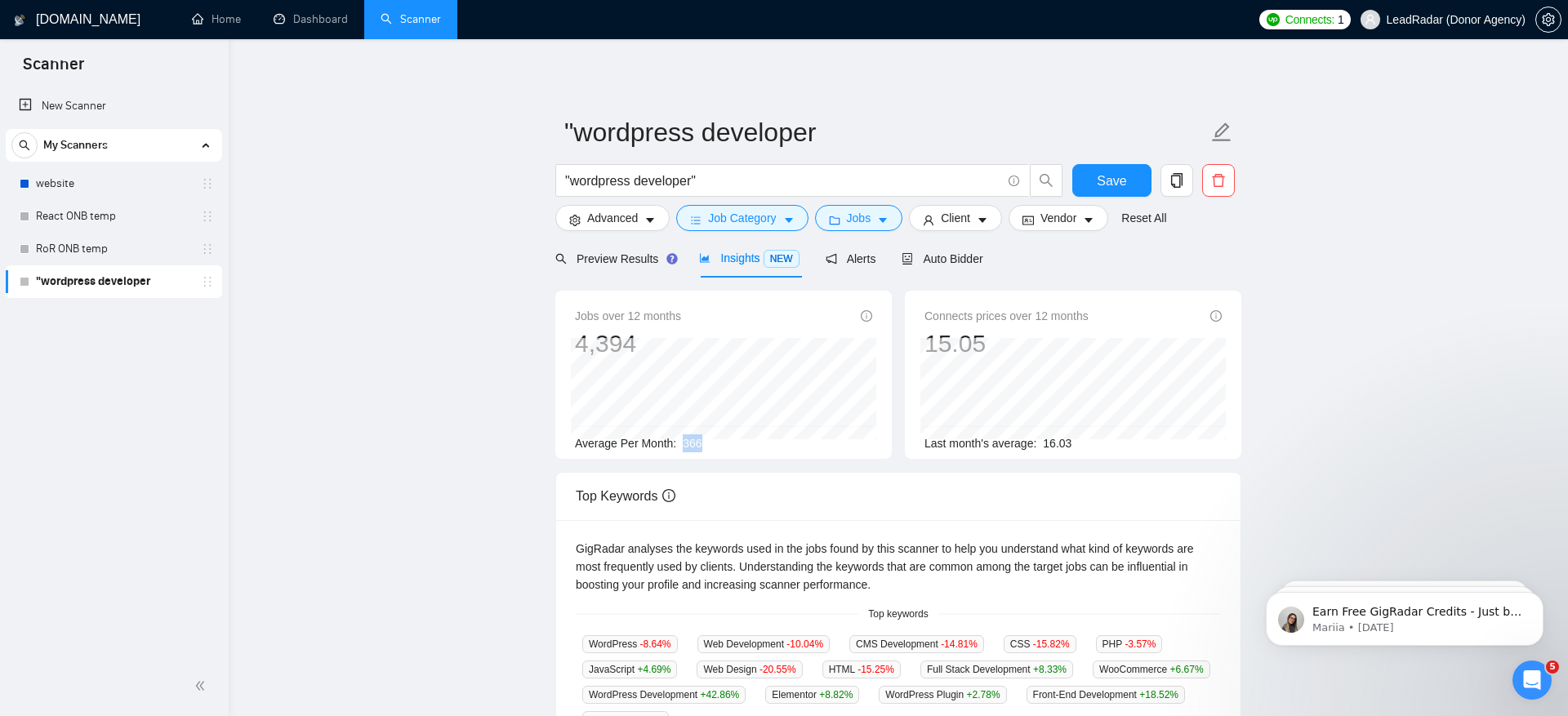
drag, startPoint x: 685, startPoint y: 443, endPoint x: 783, endPoint y: 443, distance: 98.0
click at [783, 443] on div "Average Per Month: 366" at bounding box center [723, 443] width 297 height 18
click at [763, 228] on button "Job Category" at bounding box center [742, 218] width 132 height 26
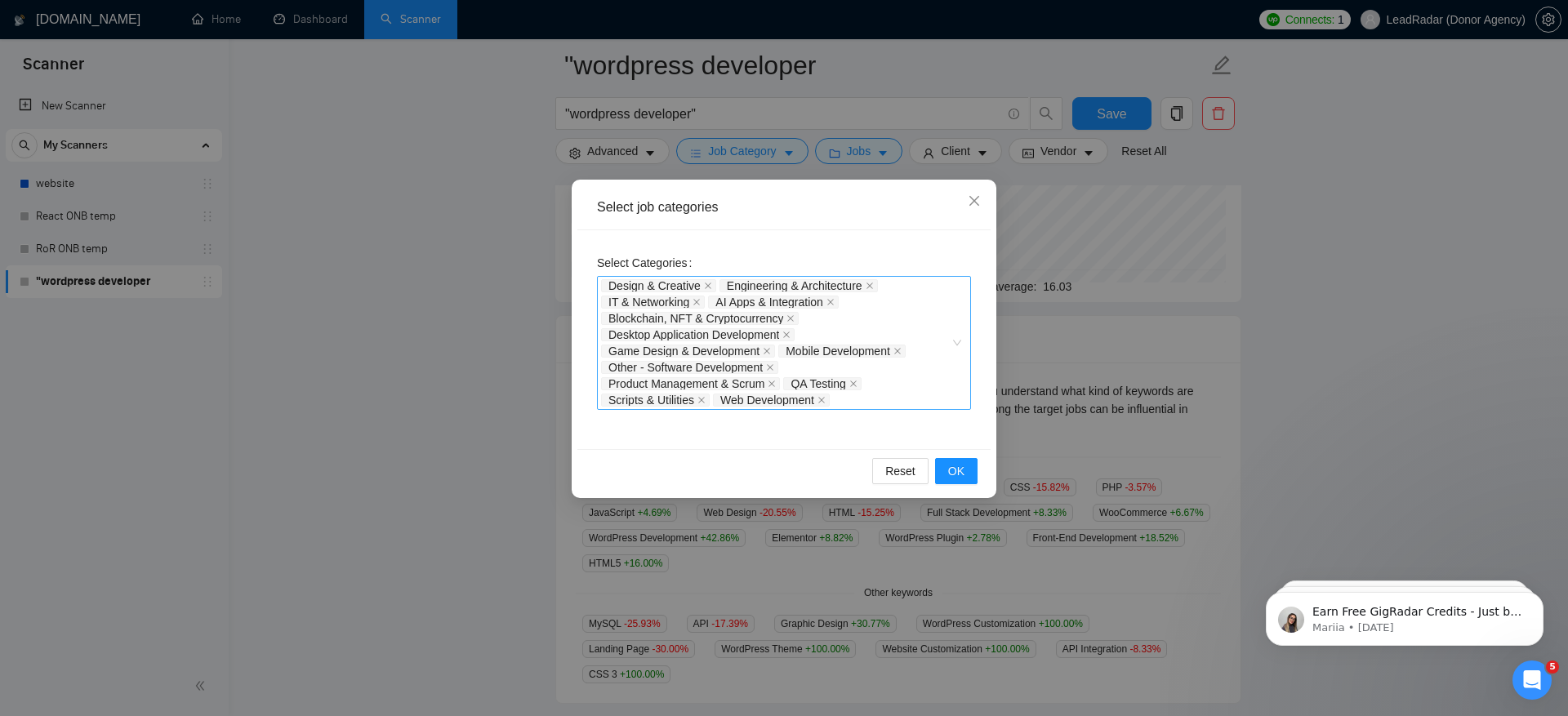
scroll to position [176, 0]
click at [826, 400] on icon "close" at bounding box center [821, 400] width 8 height 8
click at [971, 471] on button "OK" at bounding box center [956, 471] width 42 height 26
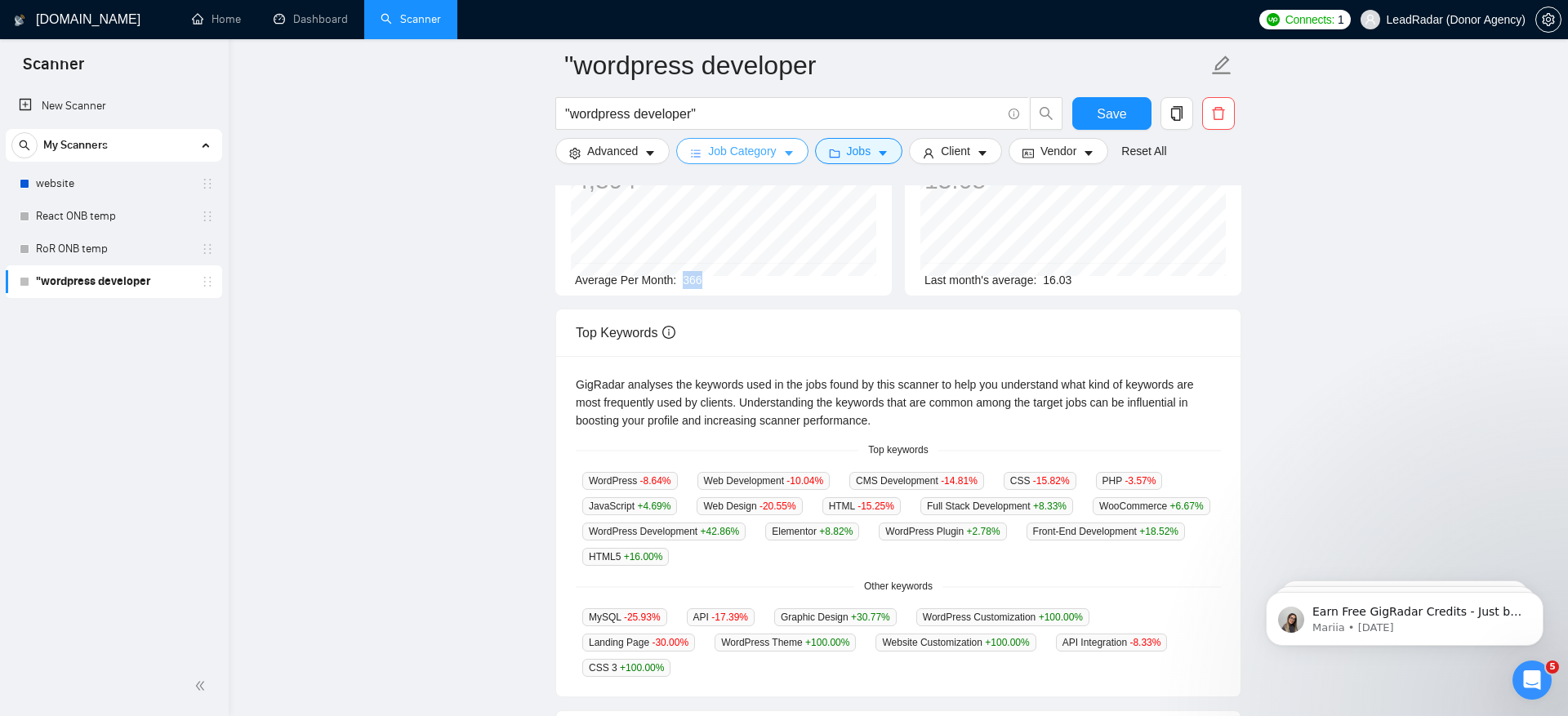
scroll to position [0, 0]
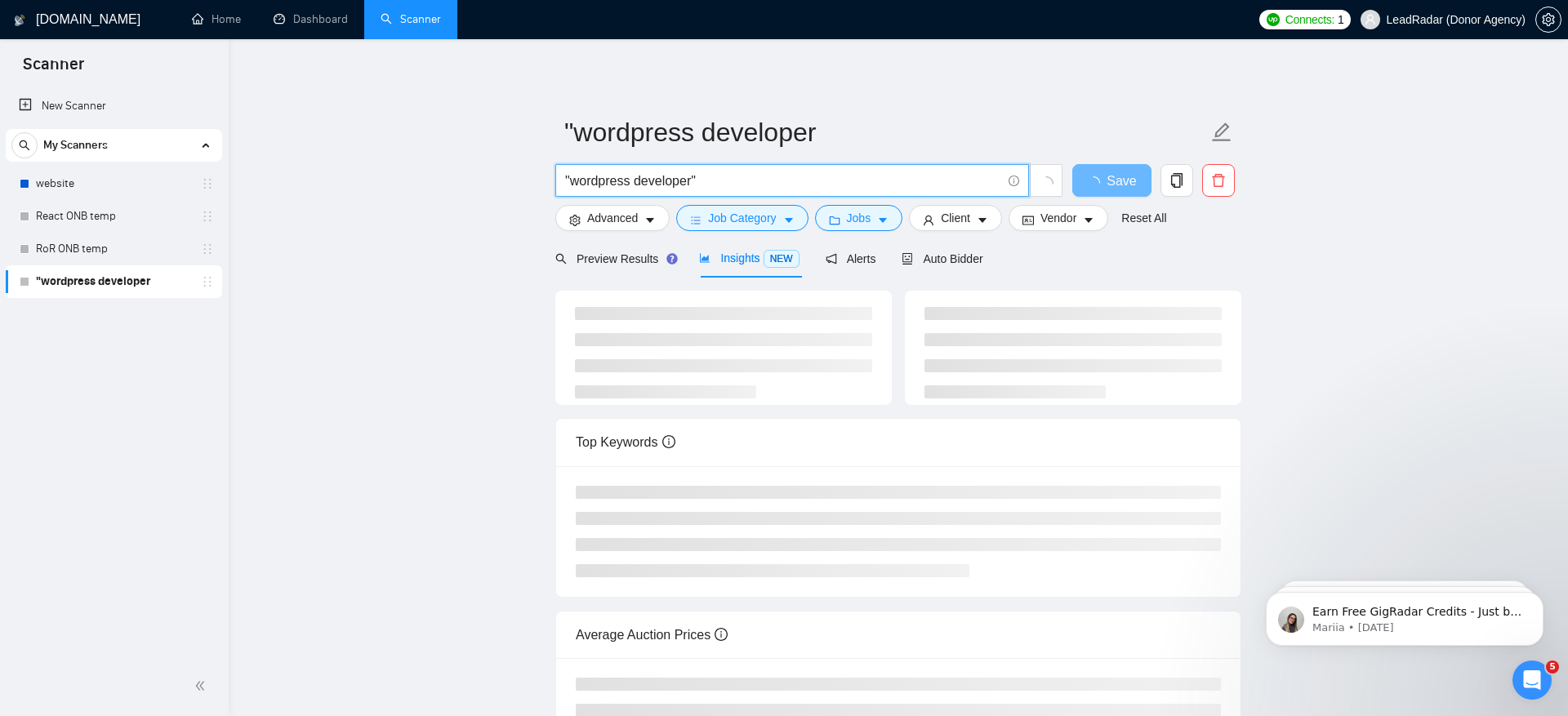
drag, startPoint x: 577, startPoint y: 182, endPoint x: 790, endPoint y: 177, distance: 213.1
click at [790, 177] on input ""wordpress developer"" at bounding box center [783, 181] width 436 height 20
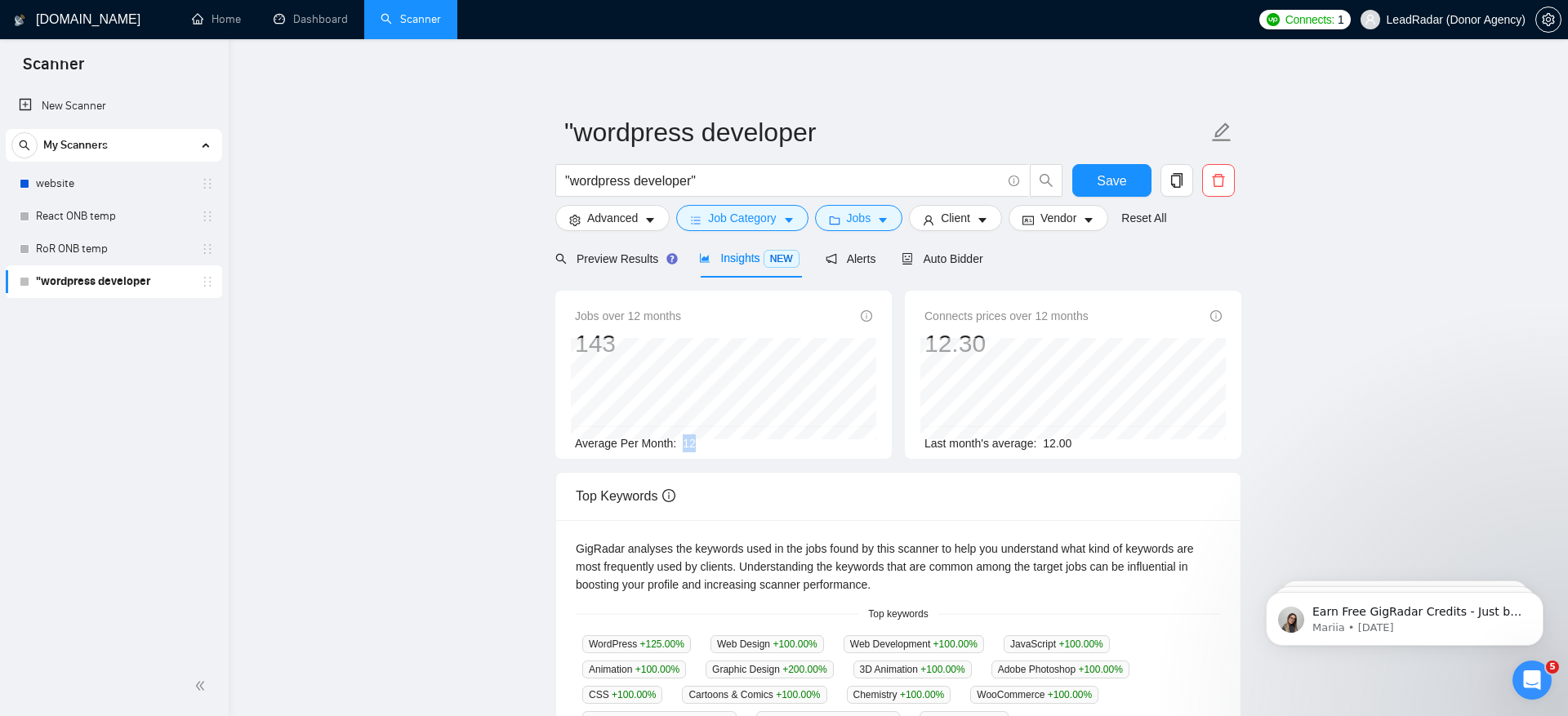
drag, startPoint x: 683, startPoint y: 440, endPoint x: 765, endPoint y: 445, distance: 82.2
click at [765, 445] on div "Average Per Month: 12" at bounding box center [723, 443] width 297 height 18
click at [612, 261] on span "Preview Results" at bounding box center [613, 259] width 117 height 13
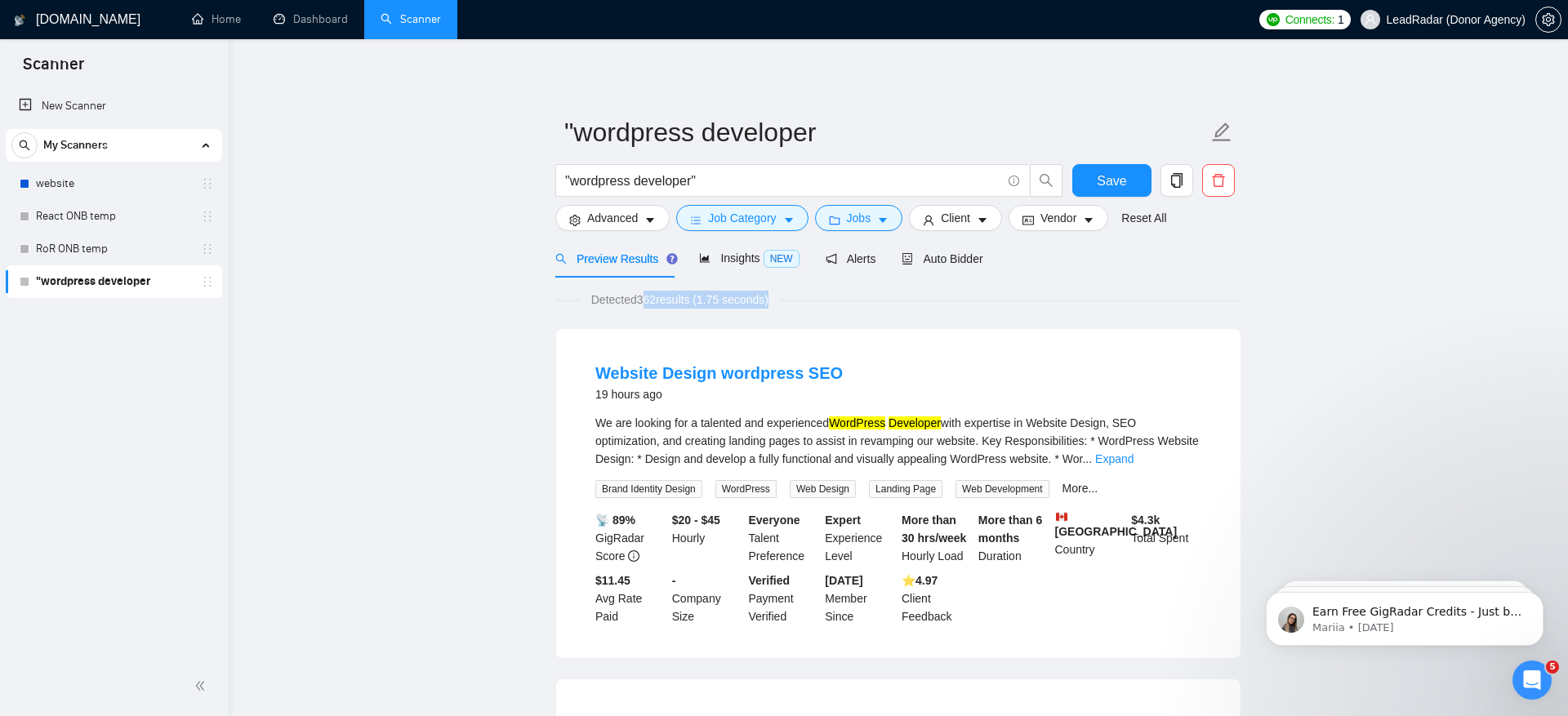
drag, startPoint x: 641, startPoint y: 300, endPoint x: 857, endPoint y: 310, distance: 216.2
drag, startPoint x: 559, startPoint y: 179, endPoint x: 814, endPoint y: 194, distance: 255.4
click at [814, 194] on span ""wordpress developer"" at bounding box center [791, 180] width 473 height 32
click at [708, 179] on input ""wordpress developer"" at bounding box center [783, 181] width 436 height 20
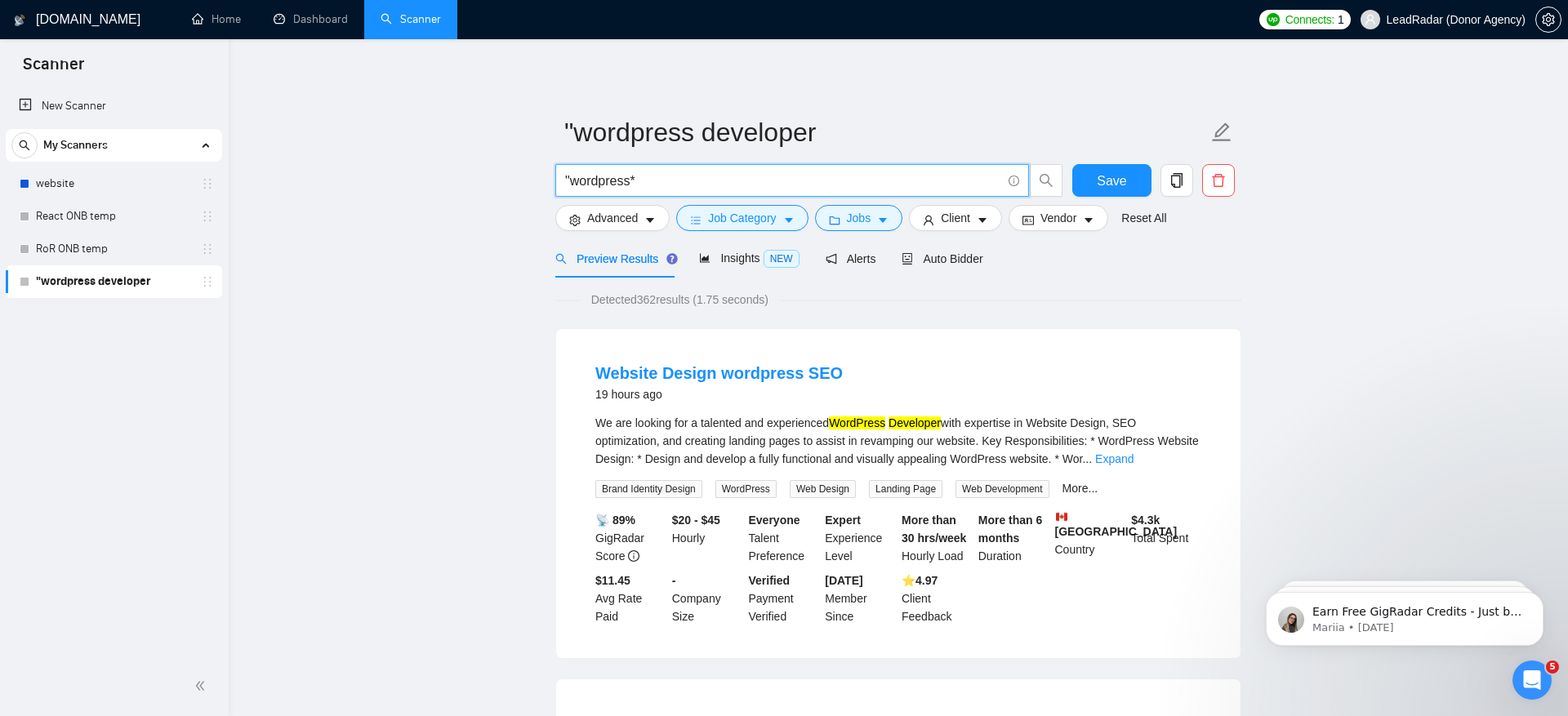
click at [572, 177] on input ""wordpress*" at bounding box center [783, 181] width 436 height 20
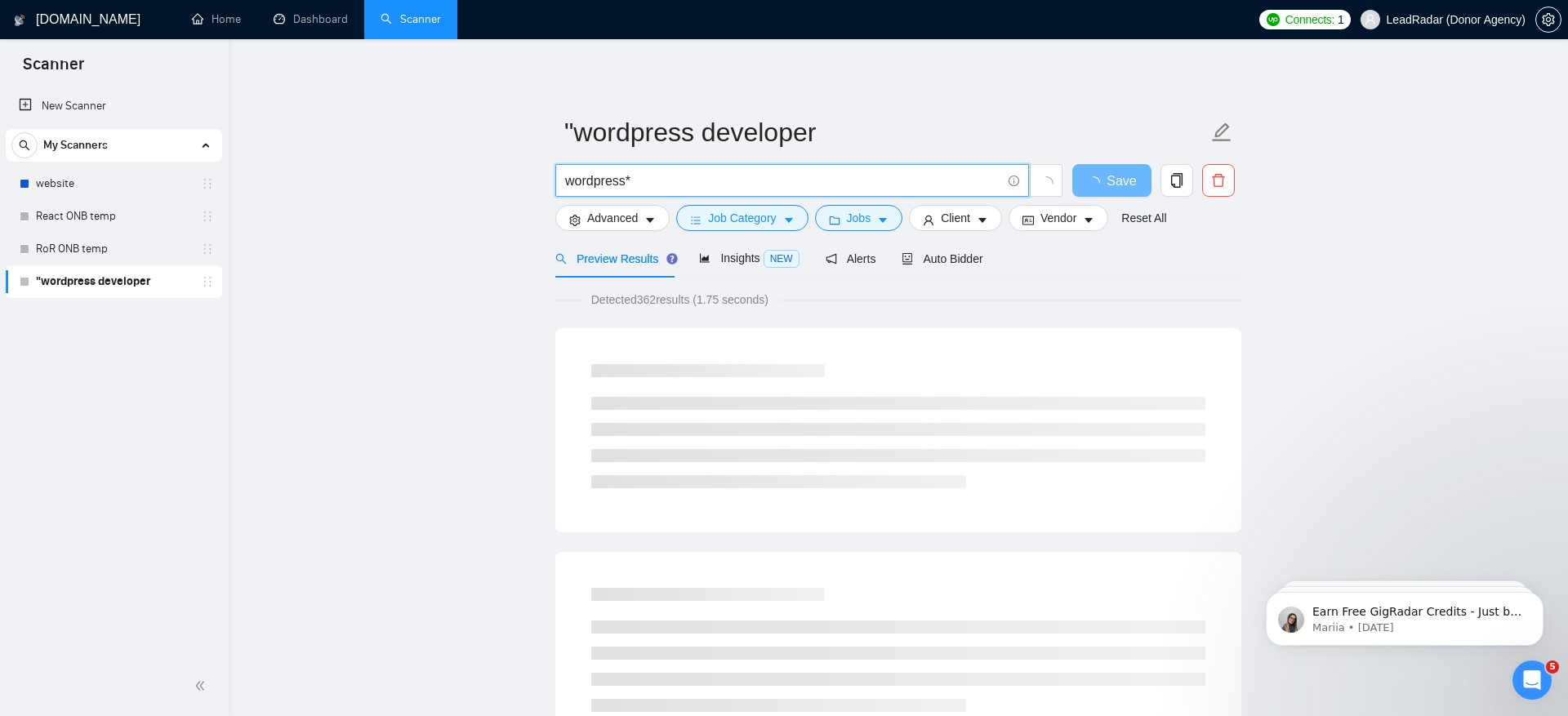
type input "wordpress*"
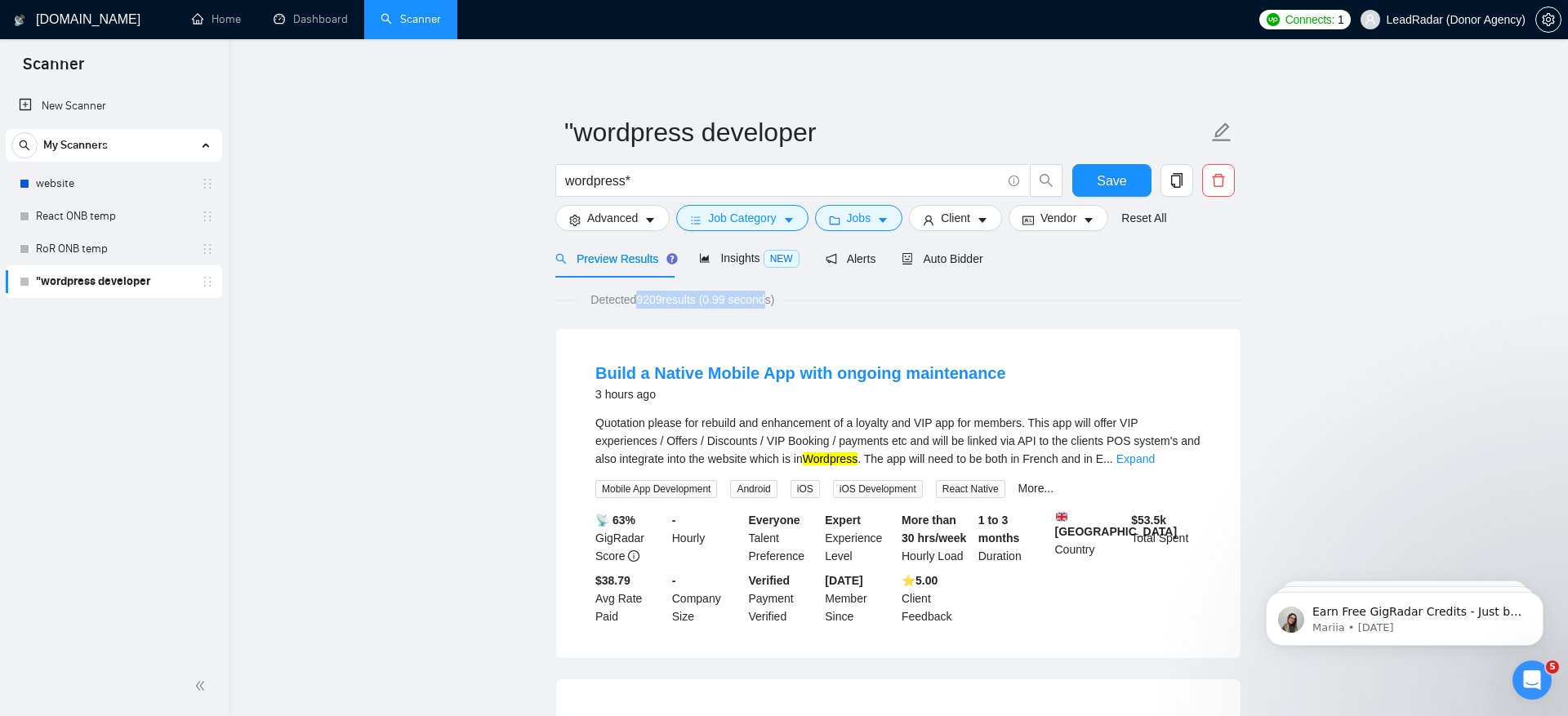
drag, startPoint x: 636, startPoint y: 295, endPoint x: 781, endPoint y: 292, distance: 145.0
click at [781, 292] on span "Detected 9209 results (0.99 seconds)" at bounding box center [683, 299] width 207 height 18
click at [734, 256] on span "Insights NEW" at bounding box center [749, 258] width 100 height 13
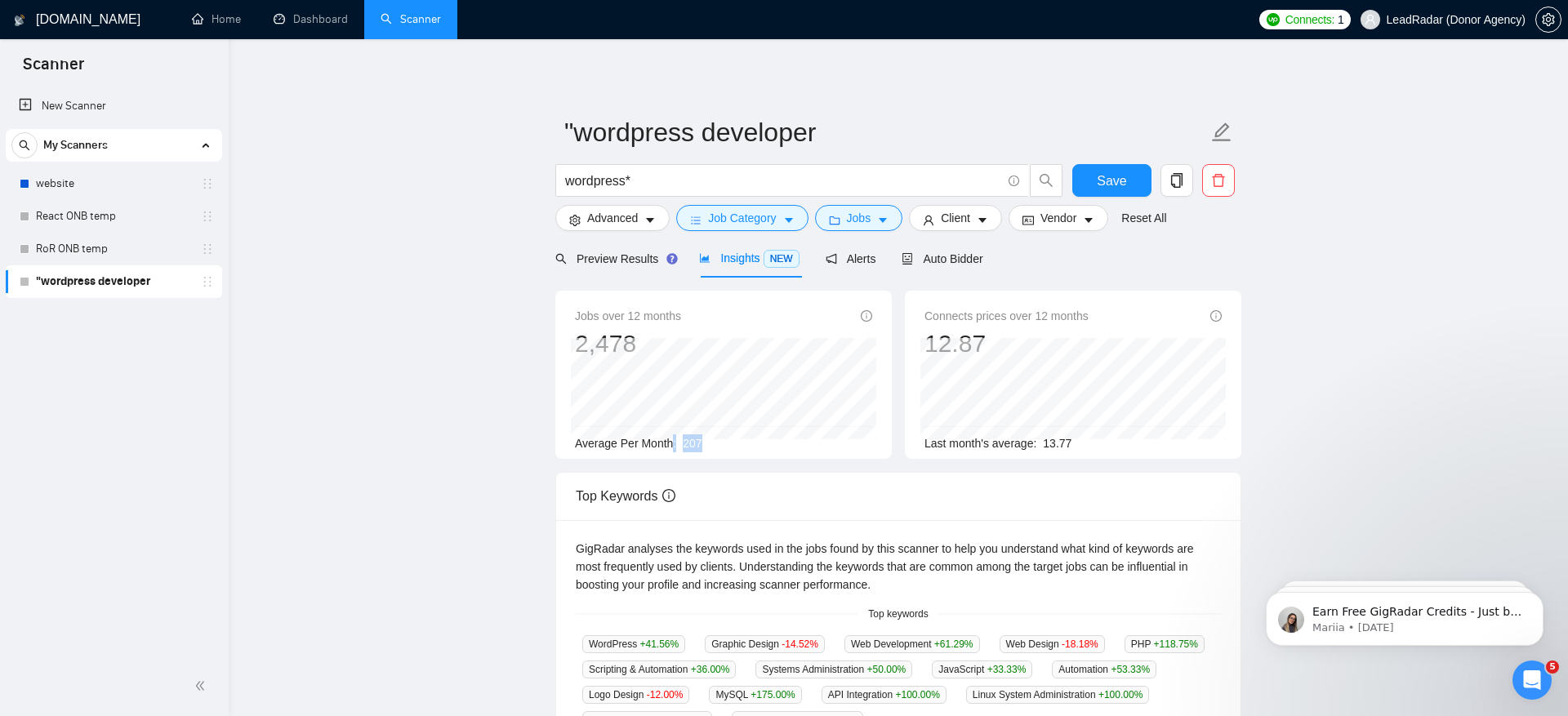
drag, startPoint x: 672, startPoint y: 447, endPoint x: 789, endPoint y: 446, distance: 117.0
click at [789, 446] on div "Average Per Month: 207" at bounding box center [723, 443] width 297 height 18
click at [1306, 495] on main ""wordpress developer wordpress* Save Advanced Job Category Jobs Client Vendor R…" at bounding box center [897, 626] width 1287 height 1121
click at [445, 492] on main ""wordpress developer wordpress* Save Advanced Job Category Jobs Client Vendor R…" at bounding box center [897, 626] width 1287 height 1121
click at [342, 482] on main ""wordpress developer wordpress* Save Advanced Job Category Jobs Client Vendor R…" at bounding box center [897, 626] width 1287 height 1121
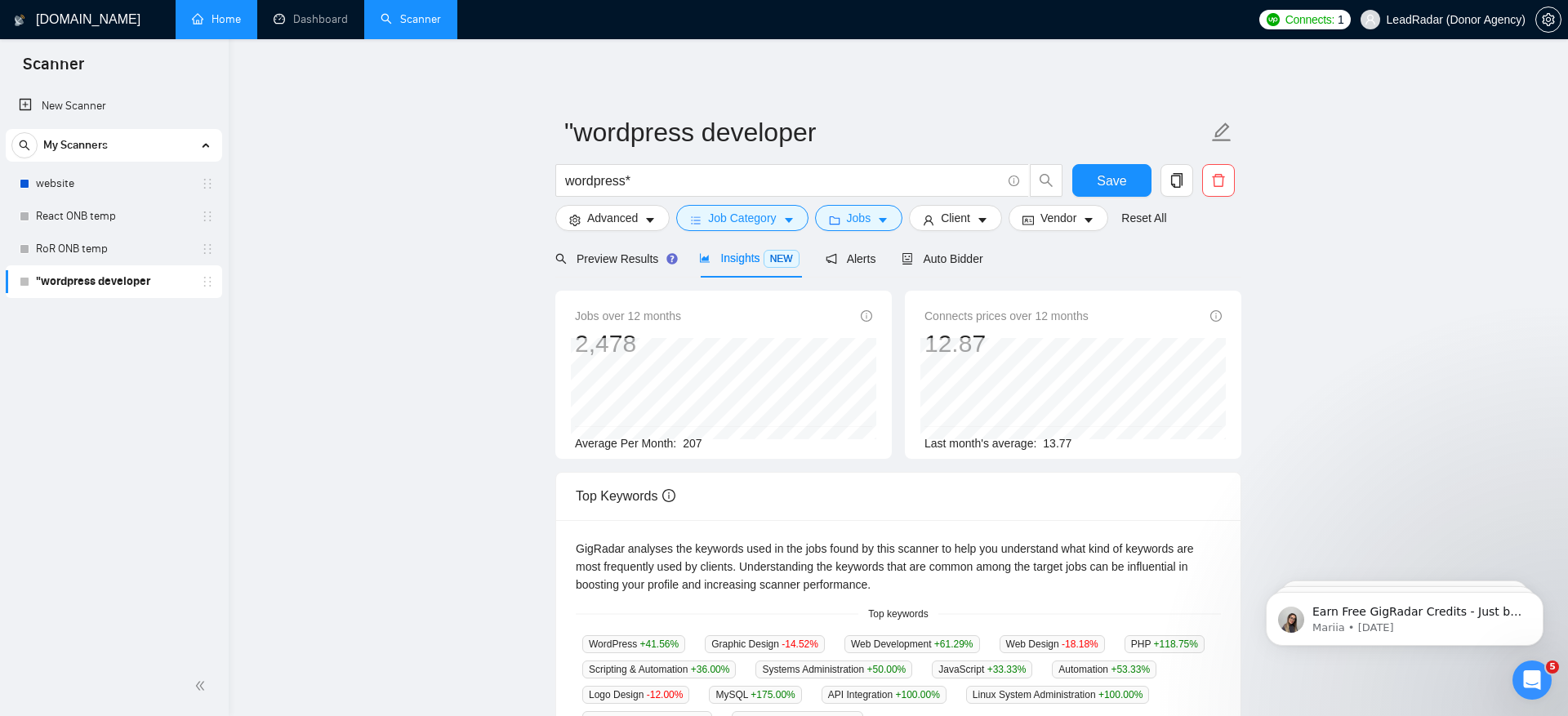
click at [210, 26] on link "Home" at bounding box center [216, 18] width 49 height 14
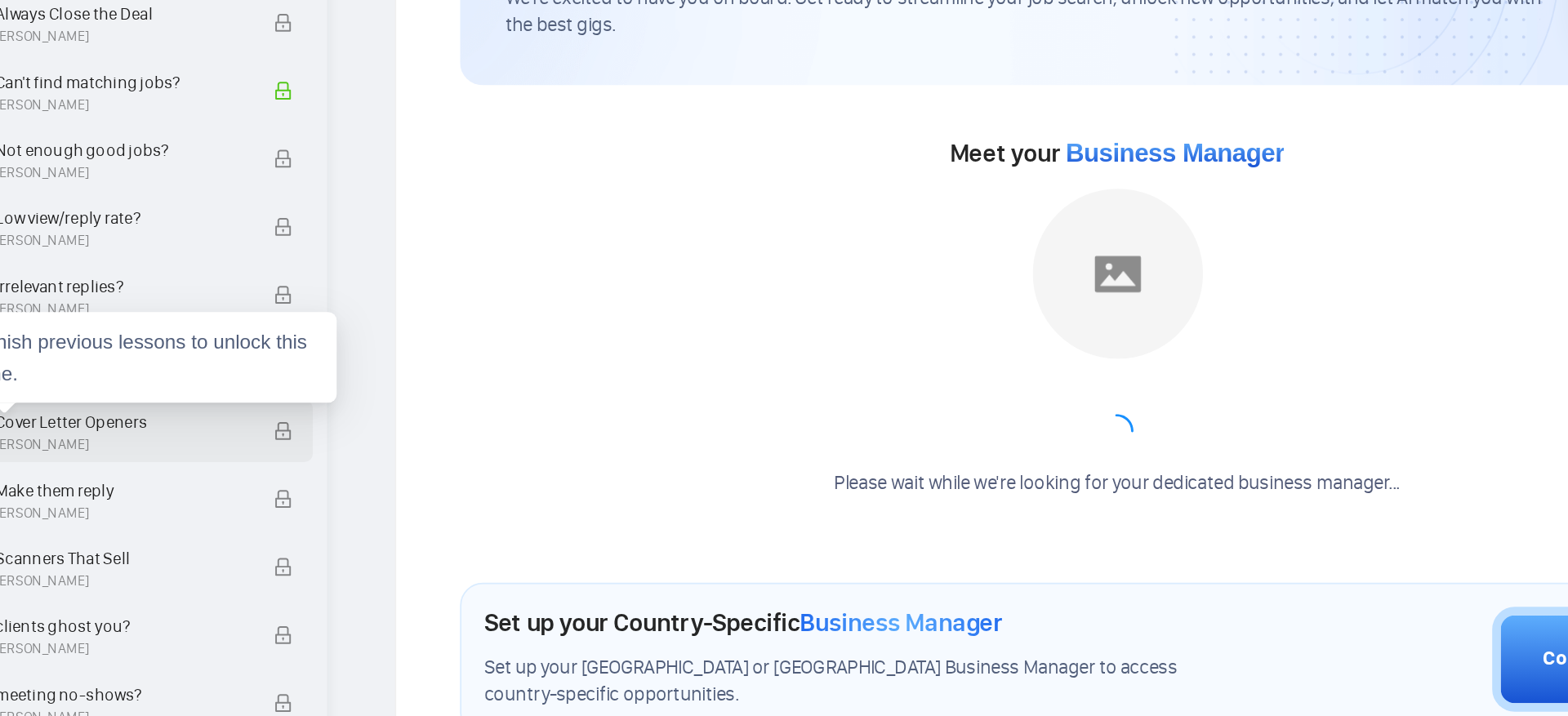
scroll to position [733, 0]
